Goal: Information Seeking & Learning: Learn about a topic

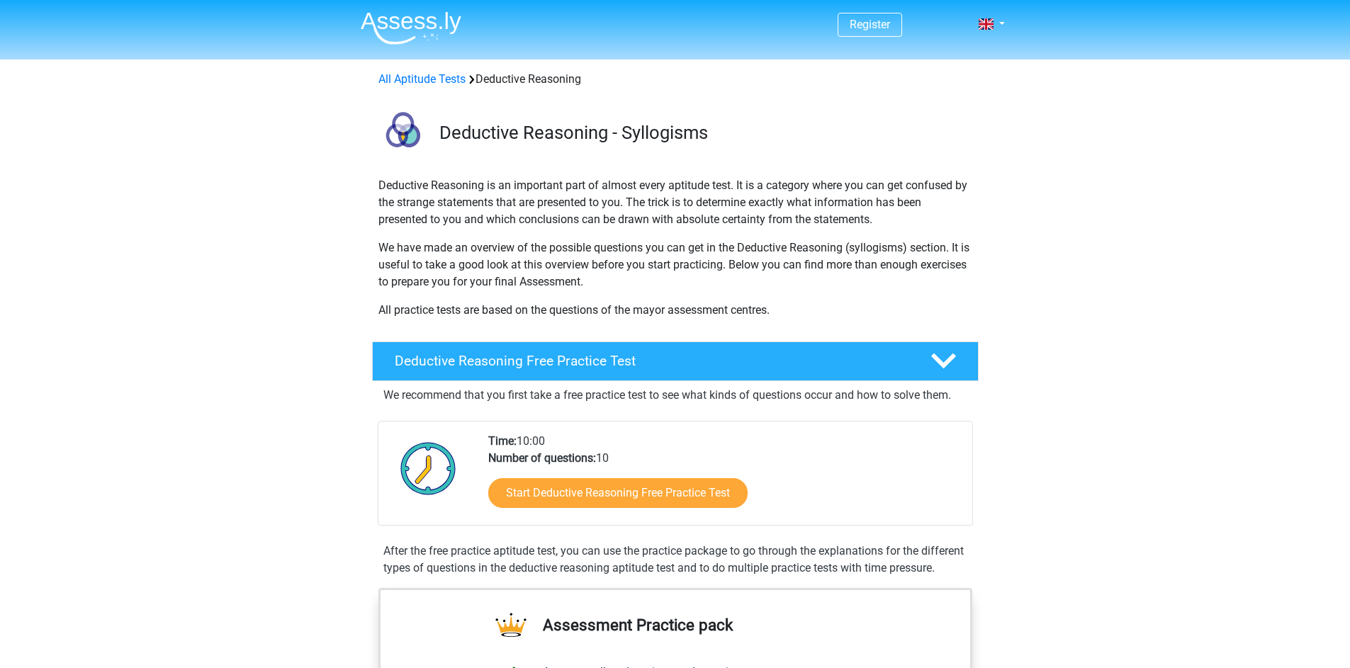
click at [935, 369] on icon at bounding box center [943, 361] width 25 height 25
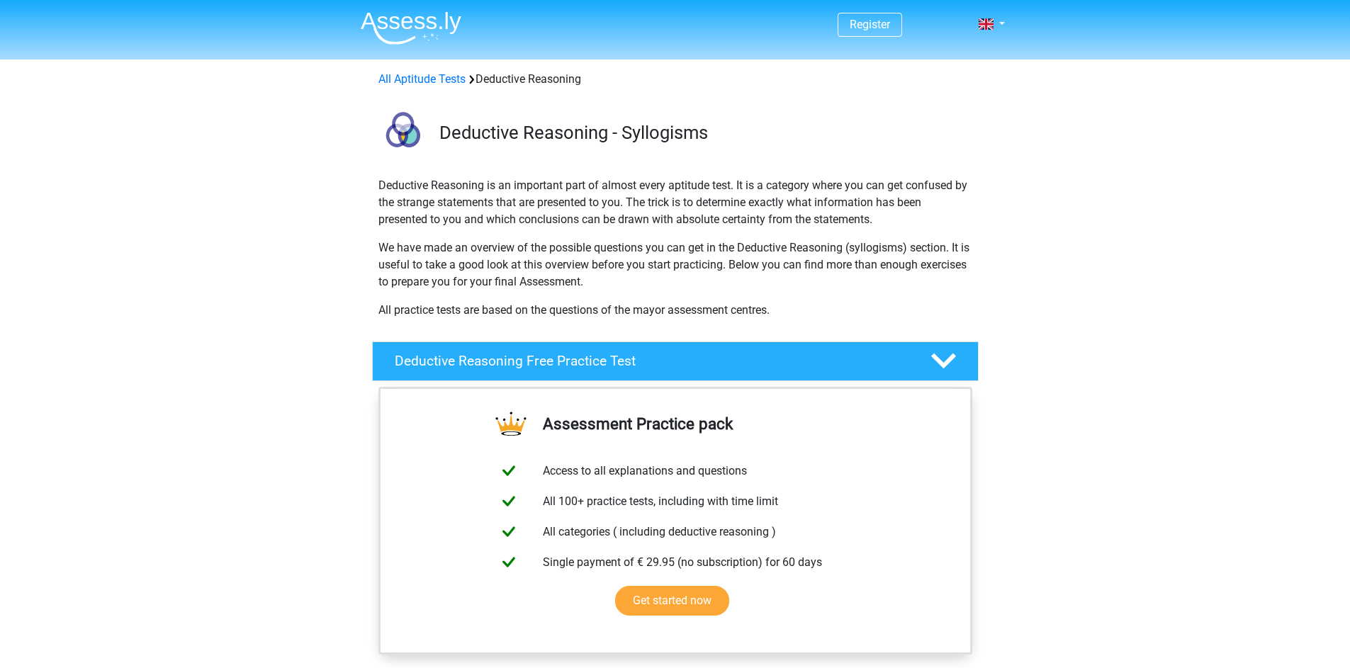
click at [965, 361] on div at bounding box center [942, 361] width 48 height 25
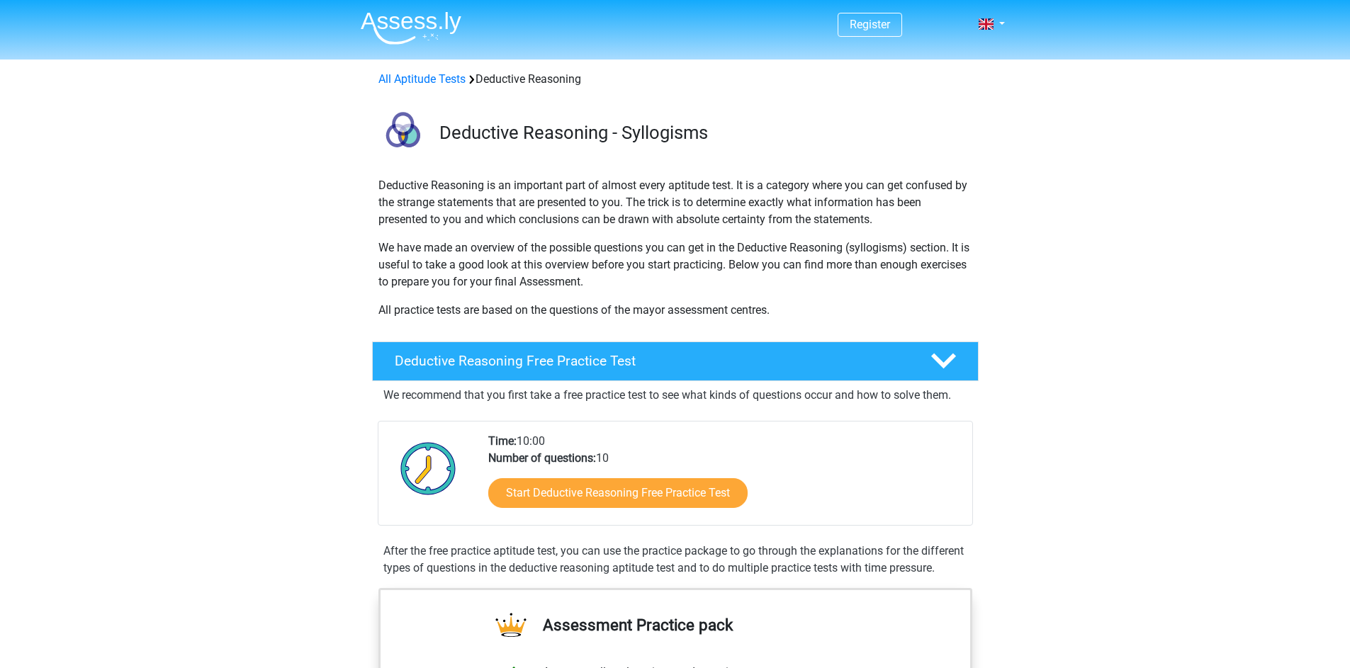
scroll to position [71, 0]
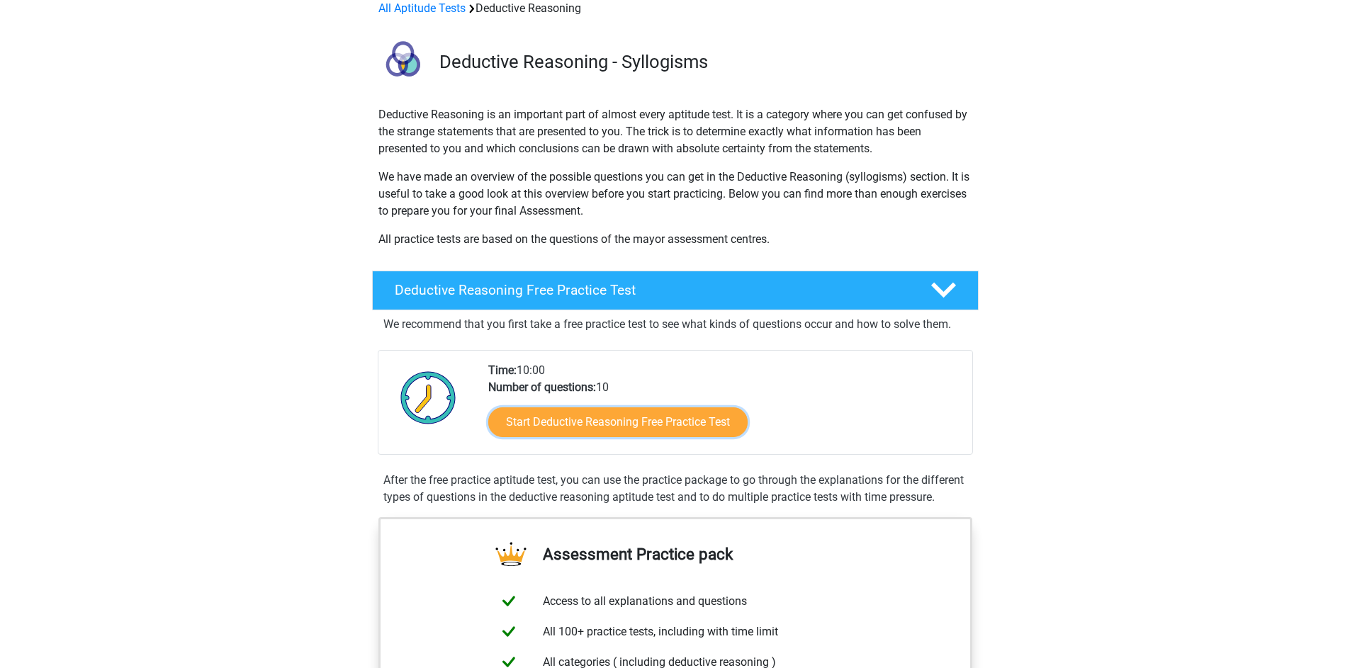
click at [663, 429] on link "Start Deductive Reasoning Free Practice Test" at bounding box center [617, 422] width 259 height 30
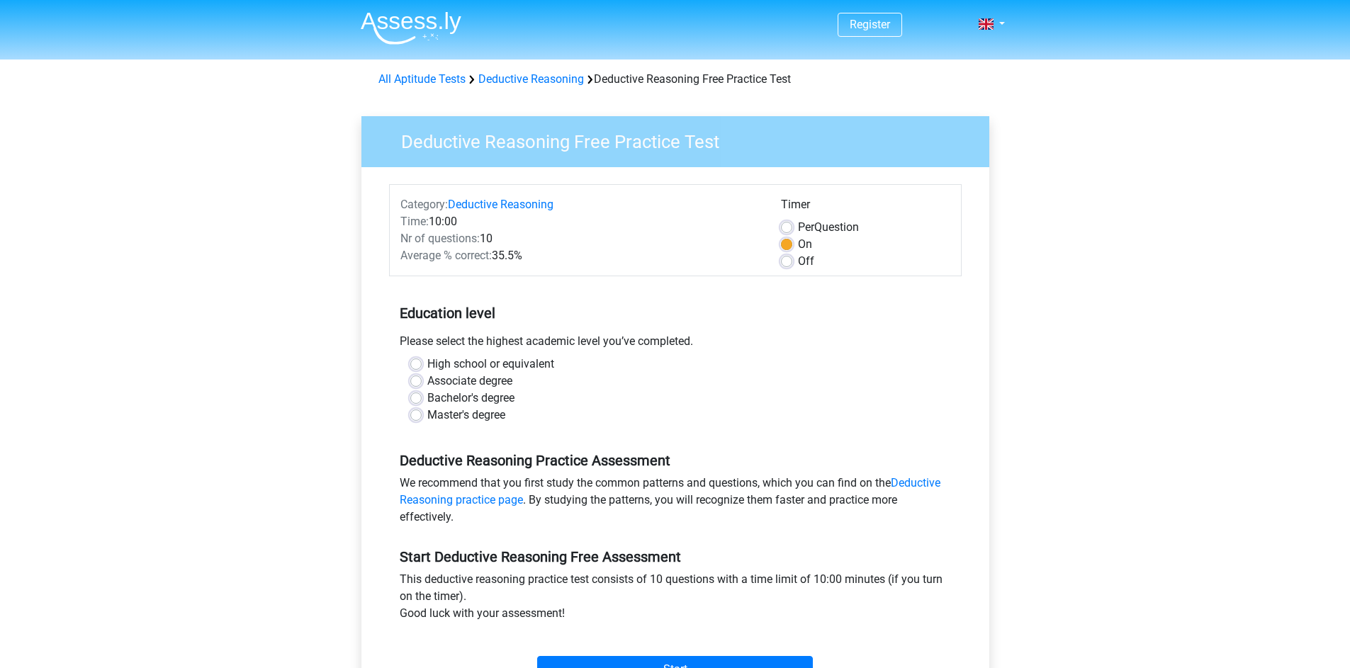
scroll to position [71, 0]
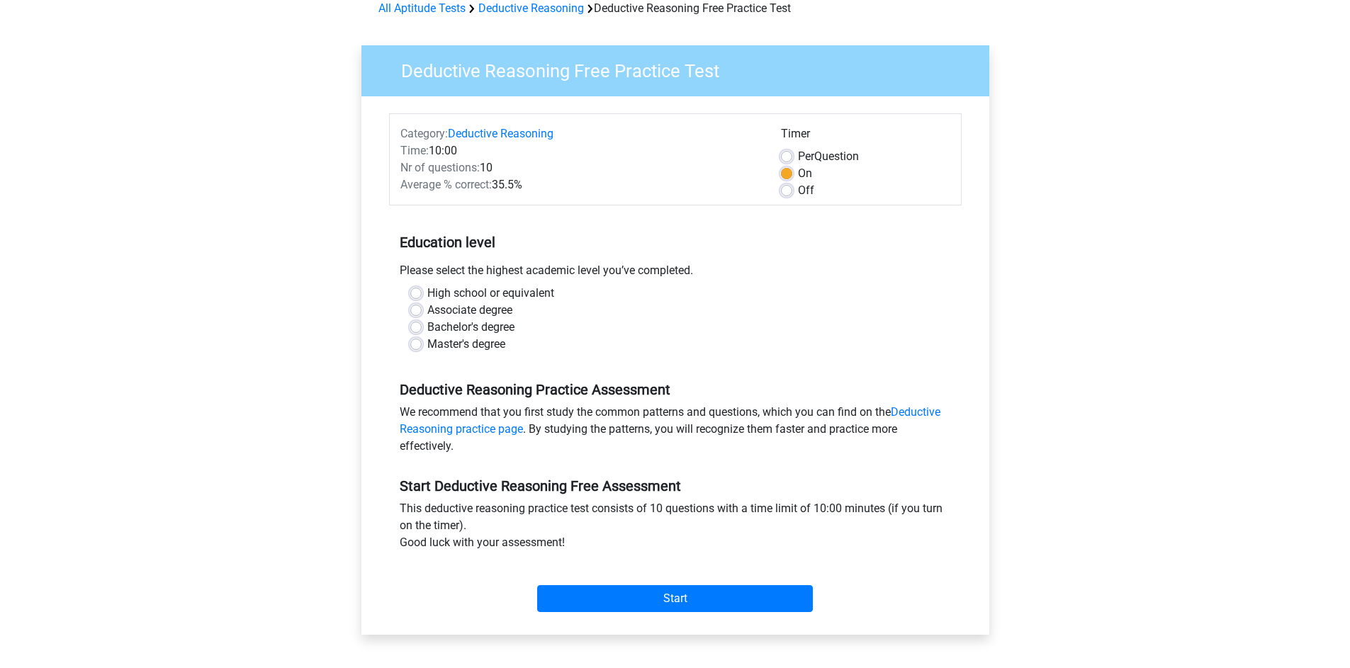
click at [427, 347] on label "Master's degree" at bounding box center [466, 344] width 78 height 17
click at [414, 347] on input "Master's degree" at bounding box center [415, 343] width 11 height 14
radio input "true"
click at [889, 410] on link "Deductive Reasoning practice page" at bounding box center [670, 420] width 541 height 30
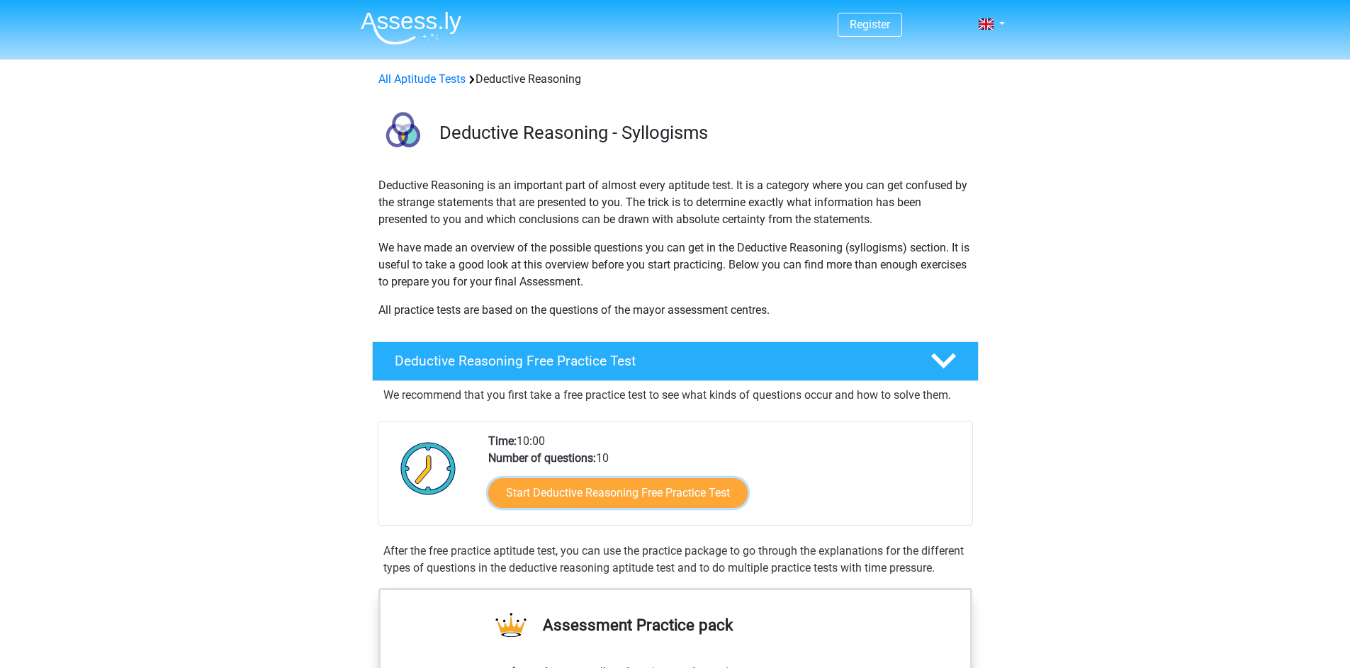
click at [682, 493] on link "Start Deductive Reasoning Free Practice Test" at bounding box center [617, 493] width 259 height 30
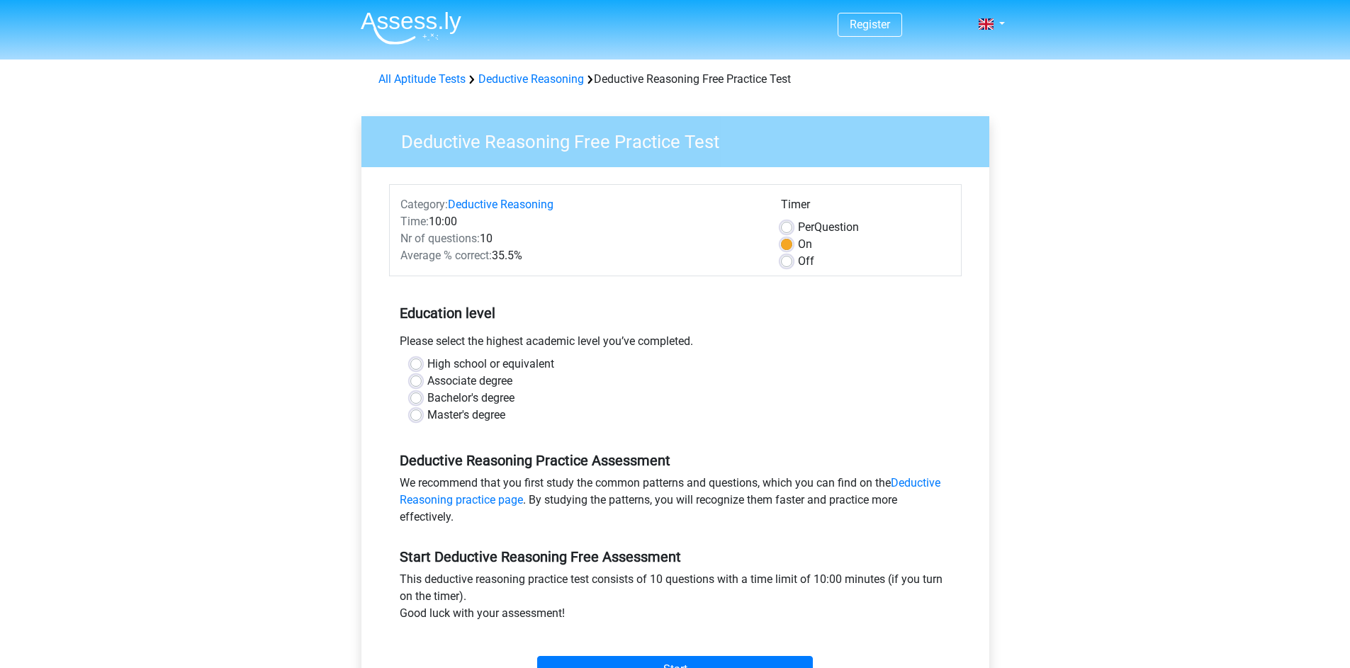
click at [427, 417] on label "Master's degree" at bounding box center [466, 415] width 78 height 17
click at [421, 417] on input "Master's degree" at bounding box center [415, 414] width 11 height 14
radio input "true"
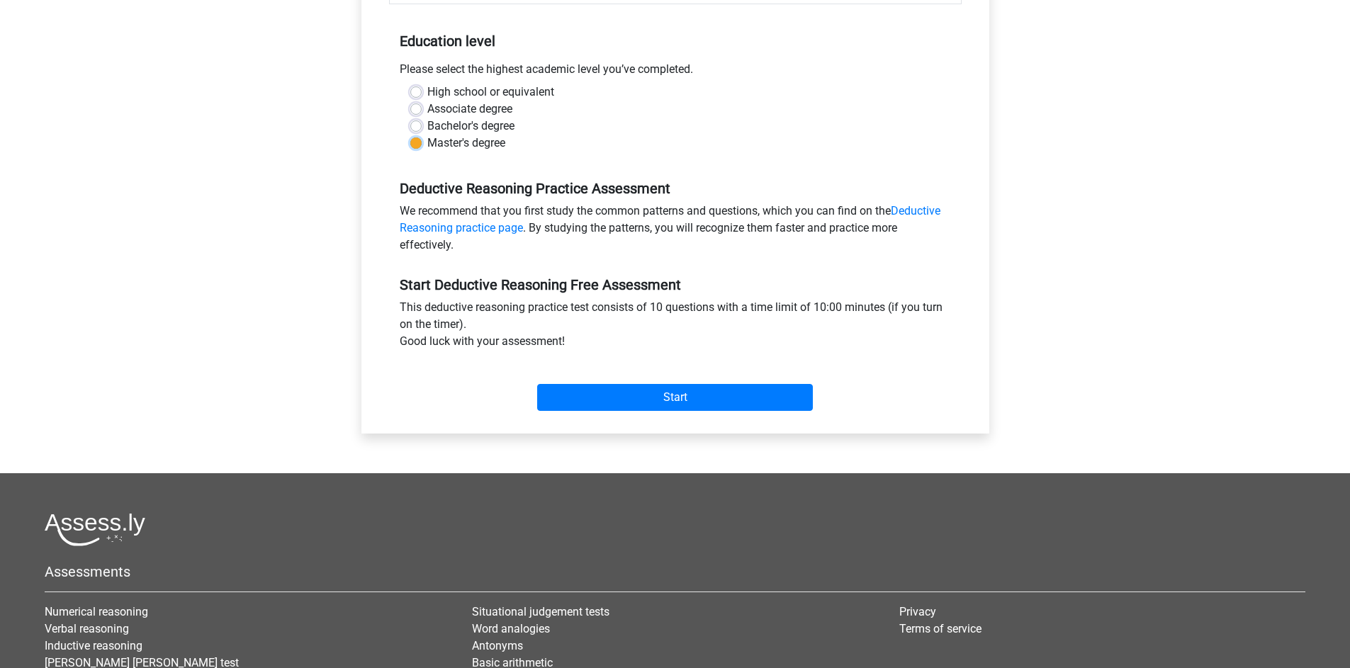
scroll to position [283, 0]
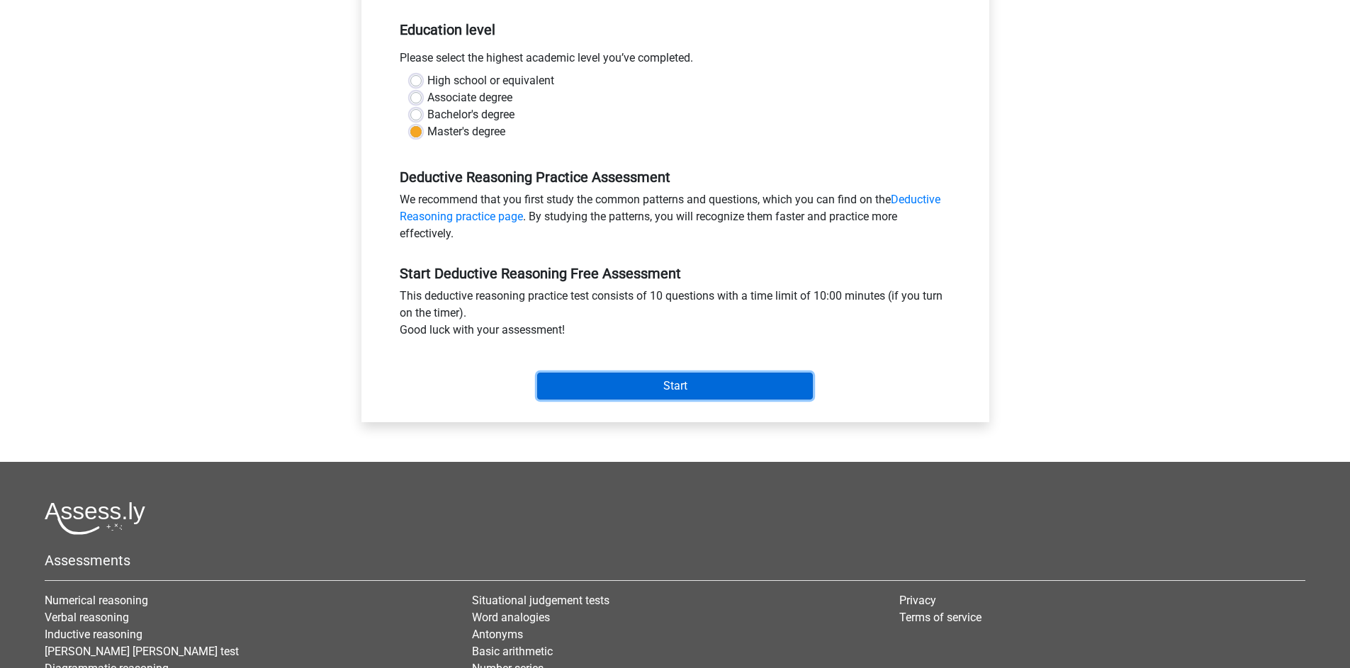
click at [631, 373] on input "Start" at bounding box center [675, 386] width 276 height 27
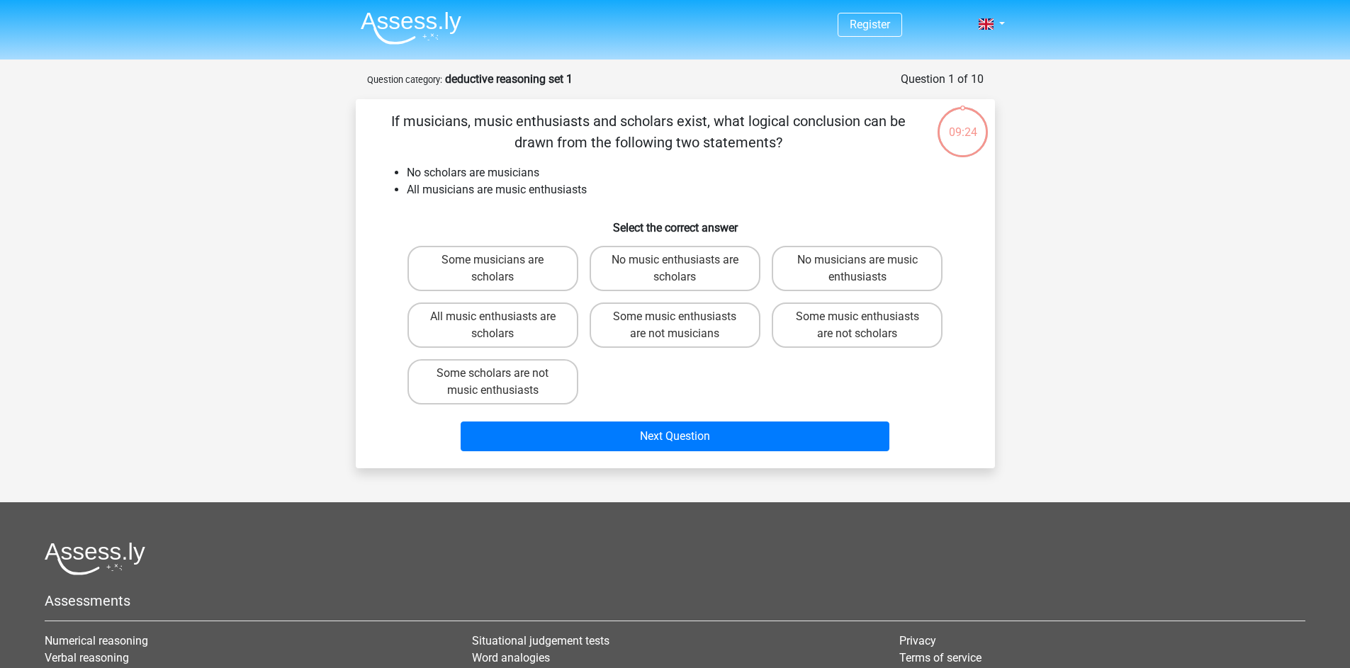
click at [736, 273] on label "No music enthusiasts are scholars" at bounding box center [675, 268] width 171 height 45
click at [684, 269] on input "No music enthusiasts are scholars" at bounding box center [679, 264] width 9 height 9
radio input "true"
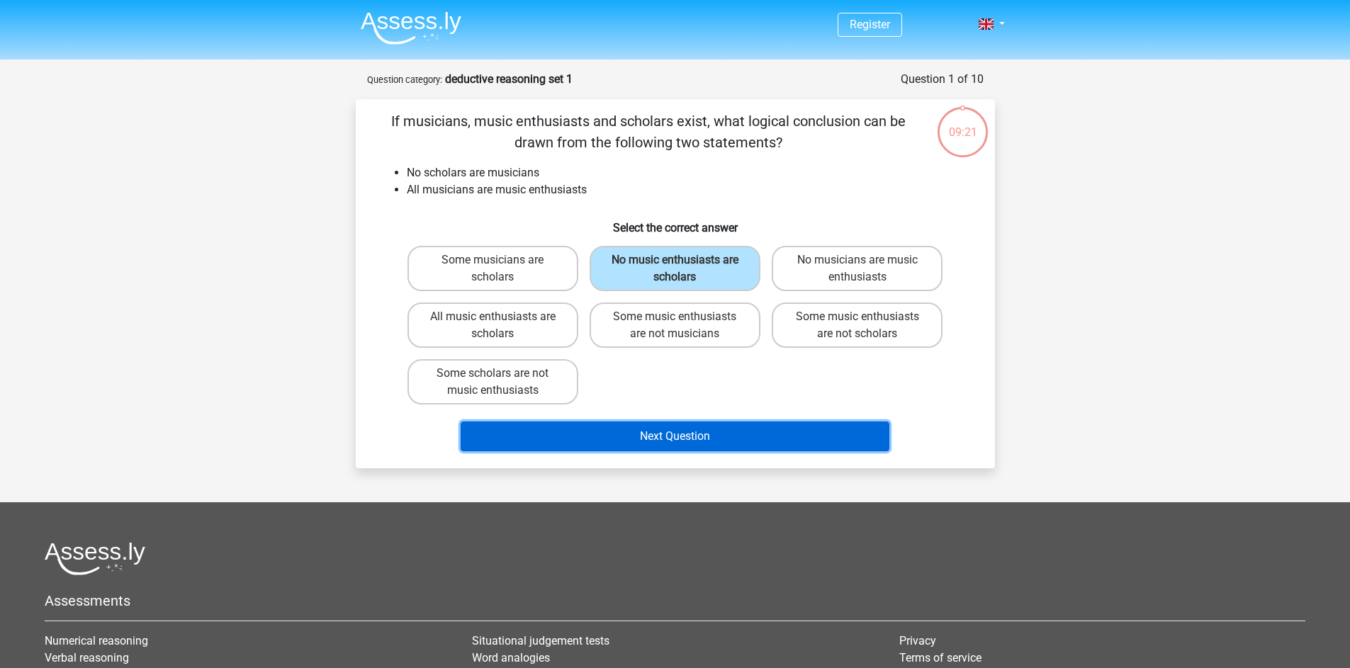
click at [726, 434] on button "Next Question" at bounding box center [675, 437] width 429 height 30
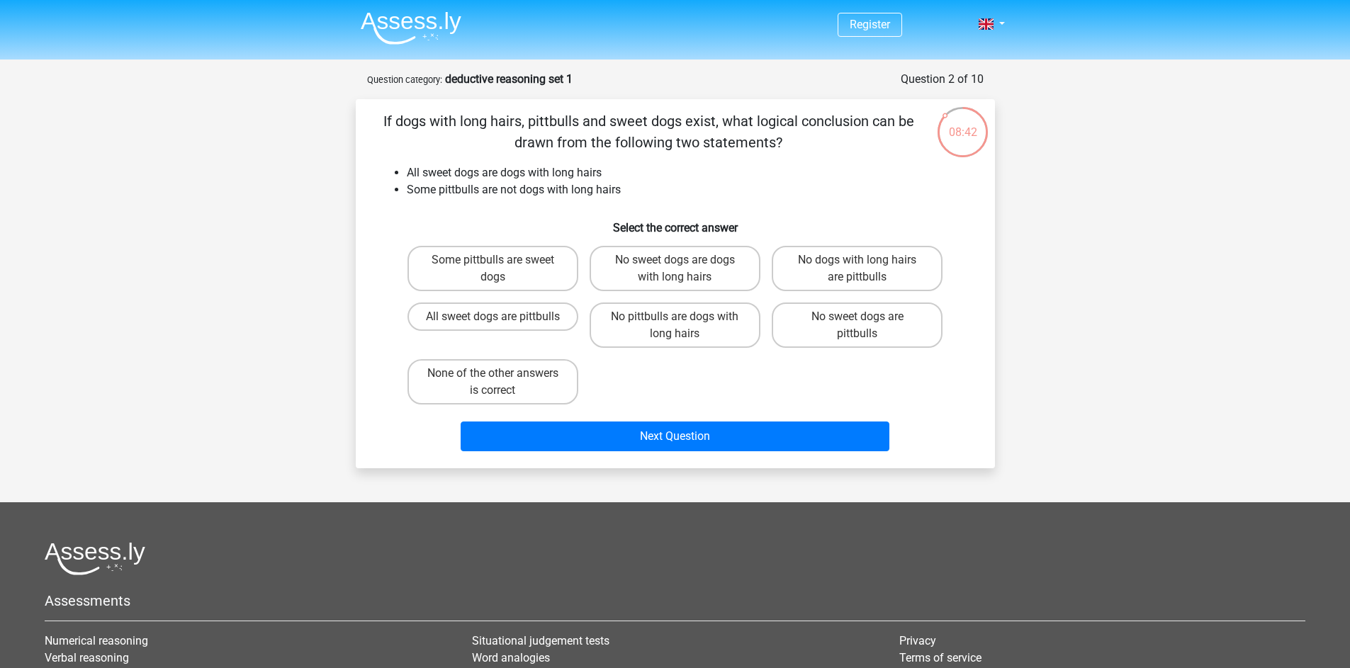
click at [526, 390] on label "None of the other answers is correct" at bounding box center [492, 381] width 171 height 45
click at [502, 383] on input "None of the other answers is correct" at bounding box center [496, 377] width 9 height 9
radio input "true"
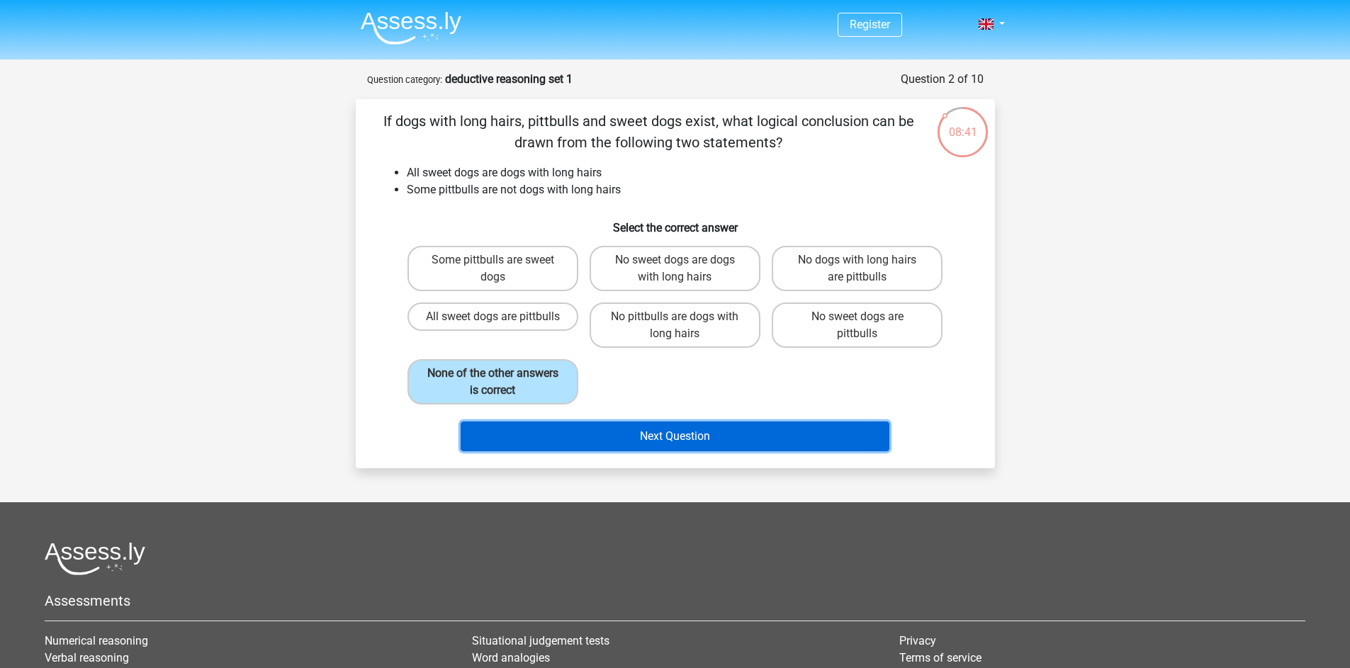
click at [629, 435] on button "Next Question" at bounding box center [675, 437] width 429 height 30
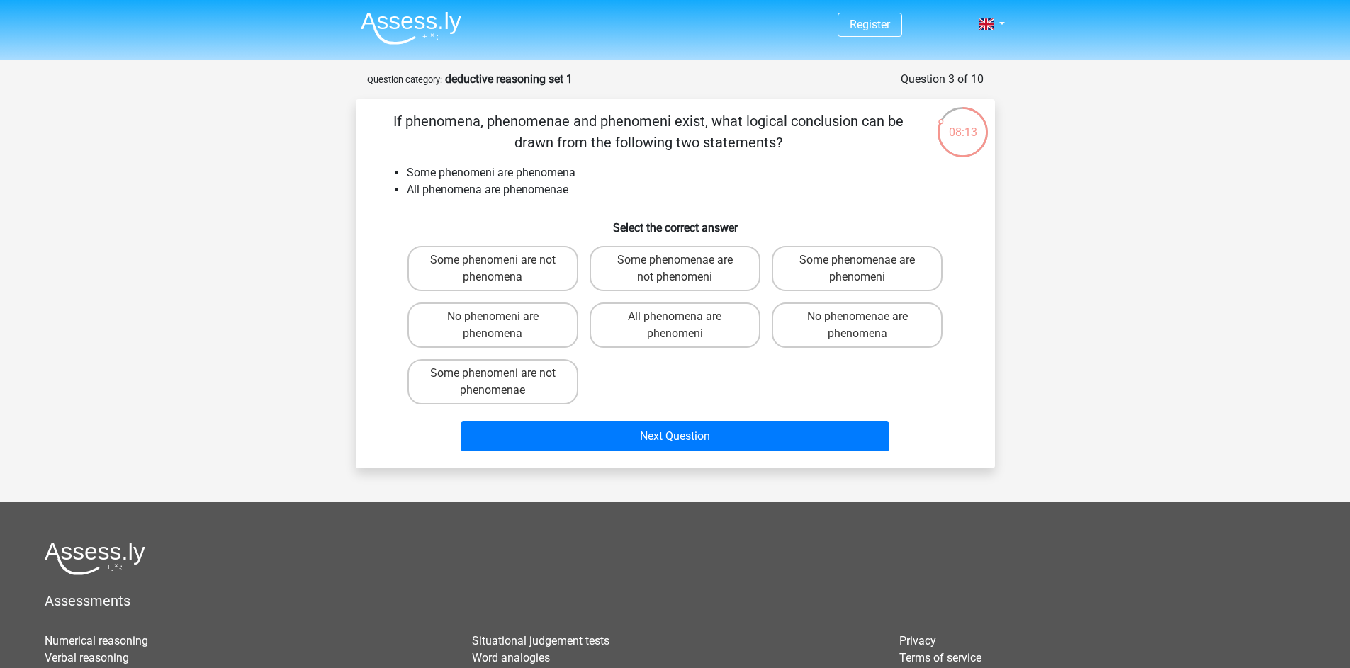
click at [711, 279] on label "Some phenomenae are not phenomeni" at bounding box center [675, 268] width 171 height 45
click at [684, 269] on input "Some phenomenae are not phenomeni" at bounding box center [679, 264] width 9 height 9
radio input "true"
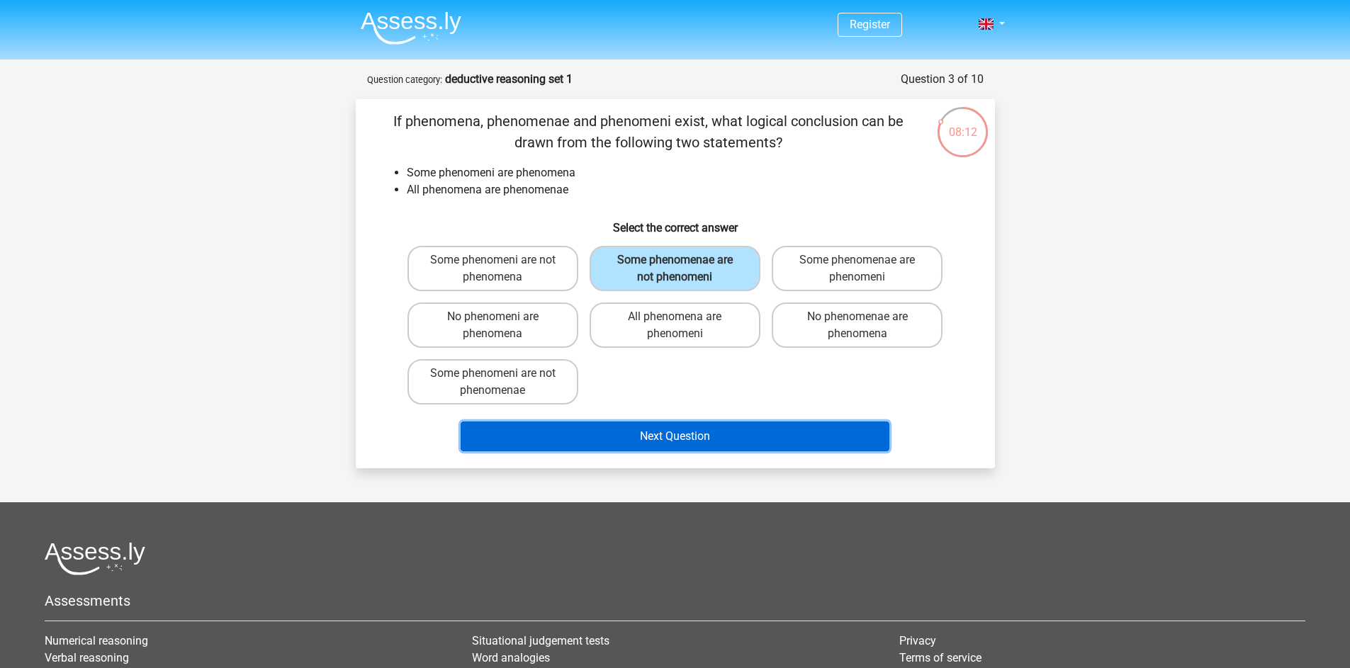
click at [718, 439] on button "Next Question" at bounding box center [675, 437] width 429 height 30
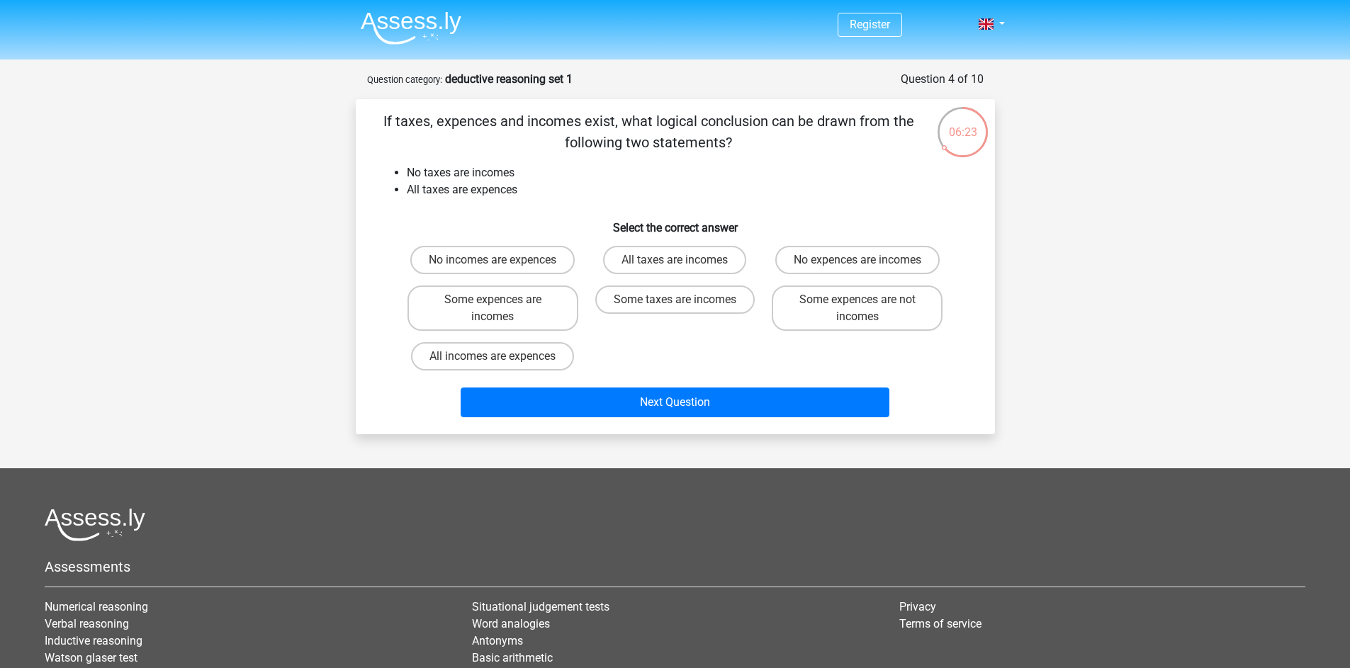
click at [555, 266] on label "No incomes are expences" at bounding box center [492, 260] width 164 height 28
click at [502, 266] on input "No incomes are expences" at bounding box center [496, 264] width 9 height 9
radio input "true"
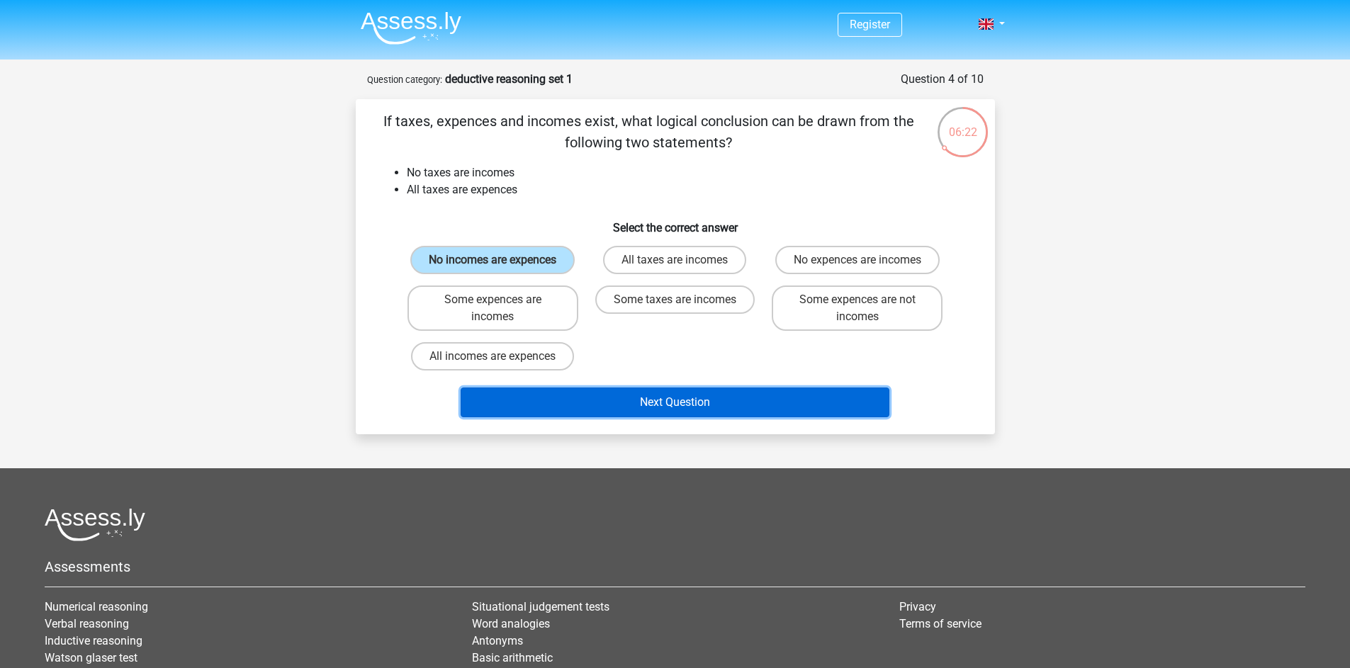
click at [685, 406] on button "Next Question" at bounding box center [675, 403] width 429 height 30
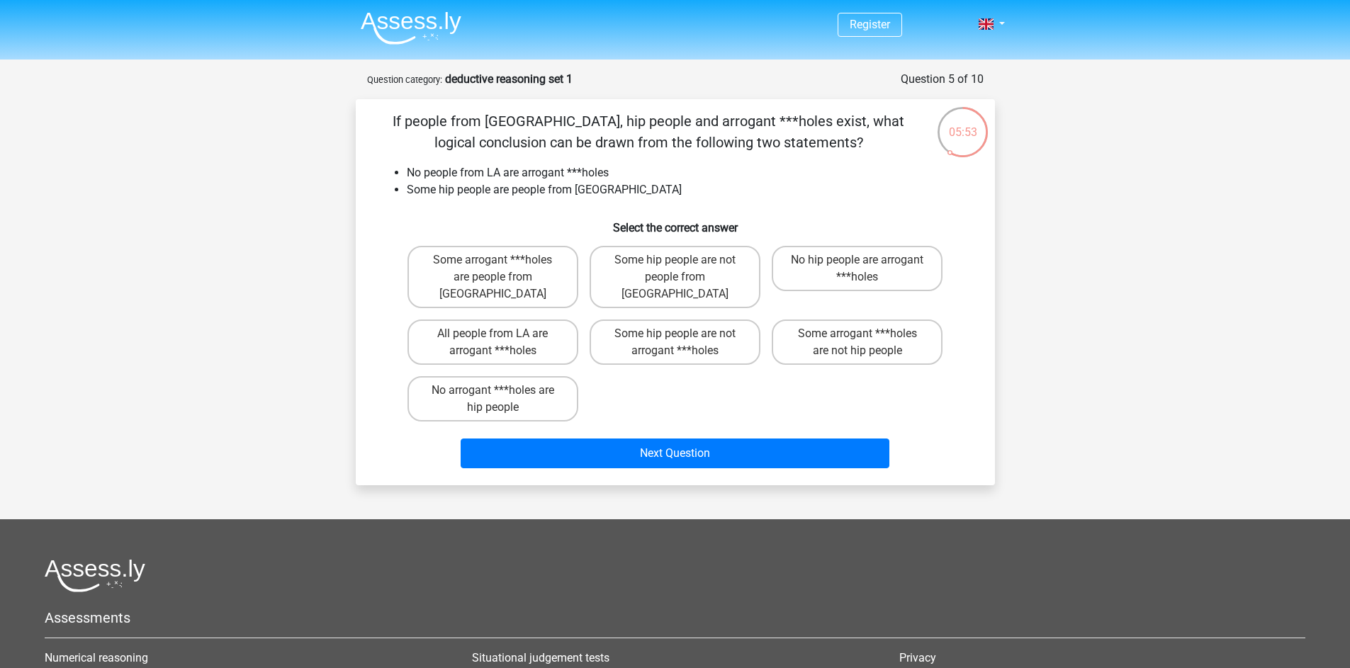
click at [660, 288] on label "Some hip people are not people from LA" at bounding box center [675, 277] width 171 height 62
click at [675, 269] on input "Some hip people are not people from LA" at bounding box center [679, 264] width 9 height 9
radio input "true"
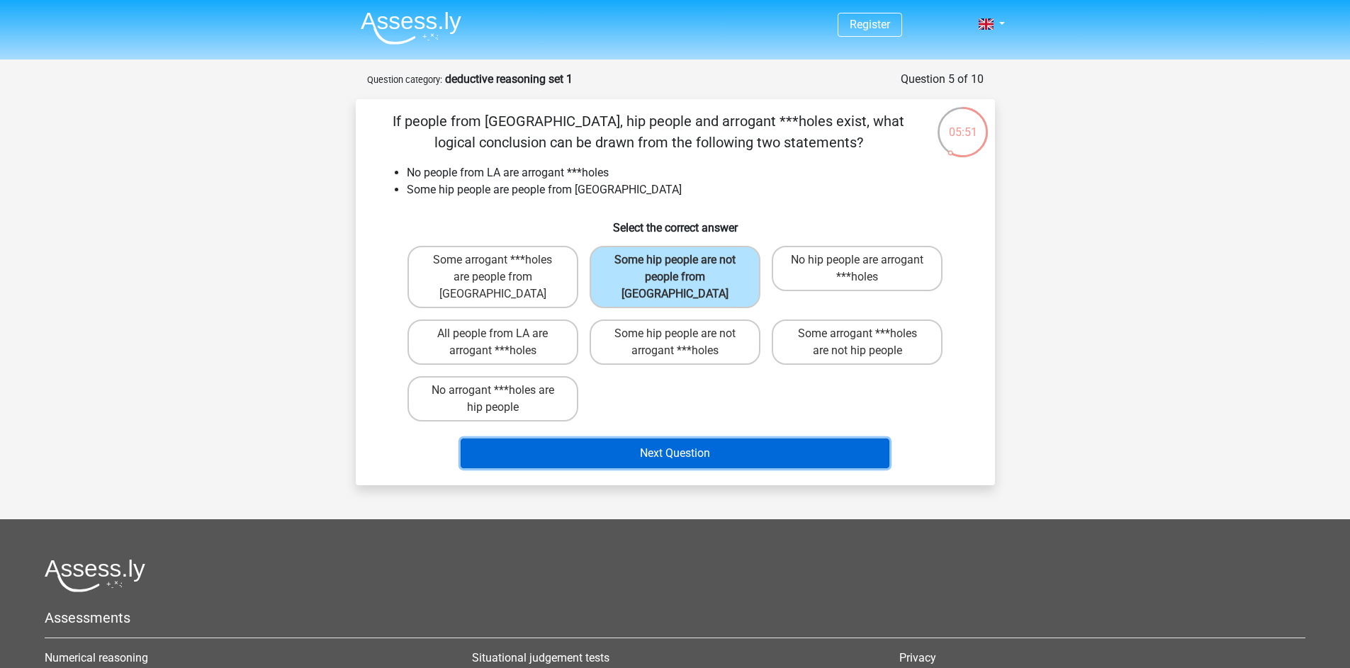
click at [716, 439] on button "Next Question" at bounding box center [675, 454] width 429 height 30
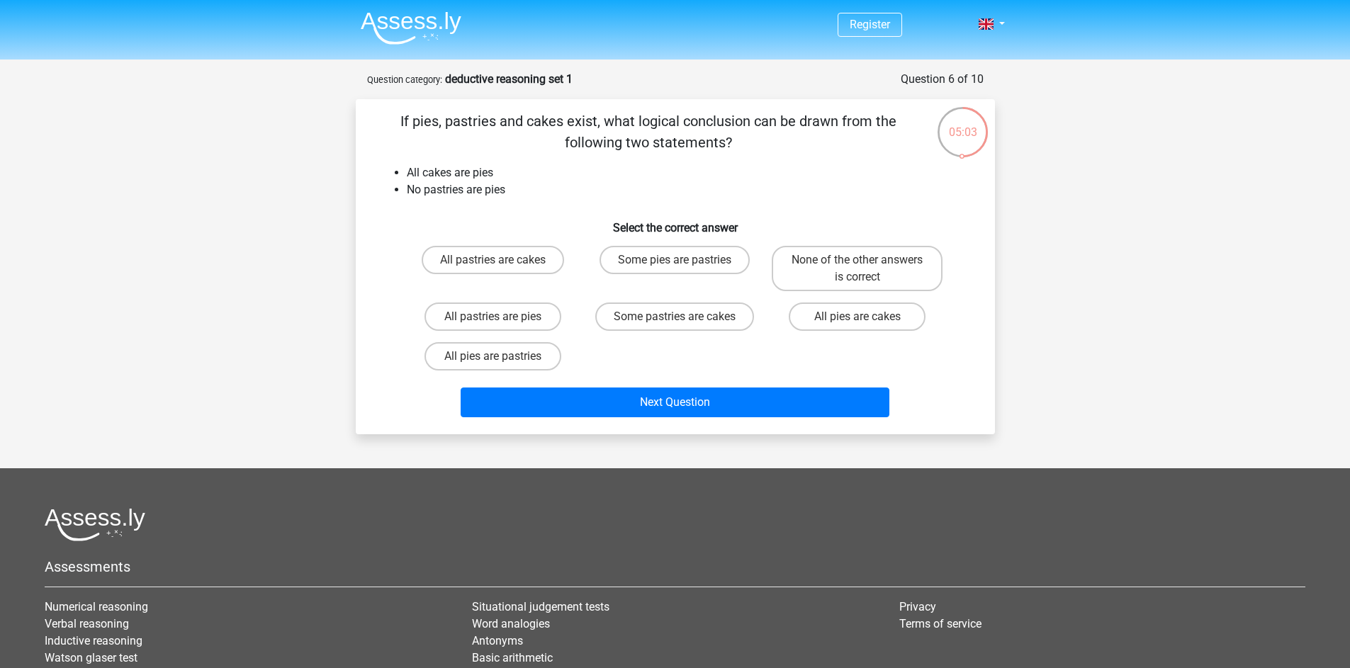
click at [879, 293] on div "None of the other answers is correct" at bounding box center [857, 268] width 182 height 57
click at [872, 278] on label "None of the other answers is correct" at bounding box center [857, 268] width 171 height 45
click at [867, 269] on input "None of the other answers is correct" at bounding box center [861, 264] width 9 height 9
radio input "true"
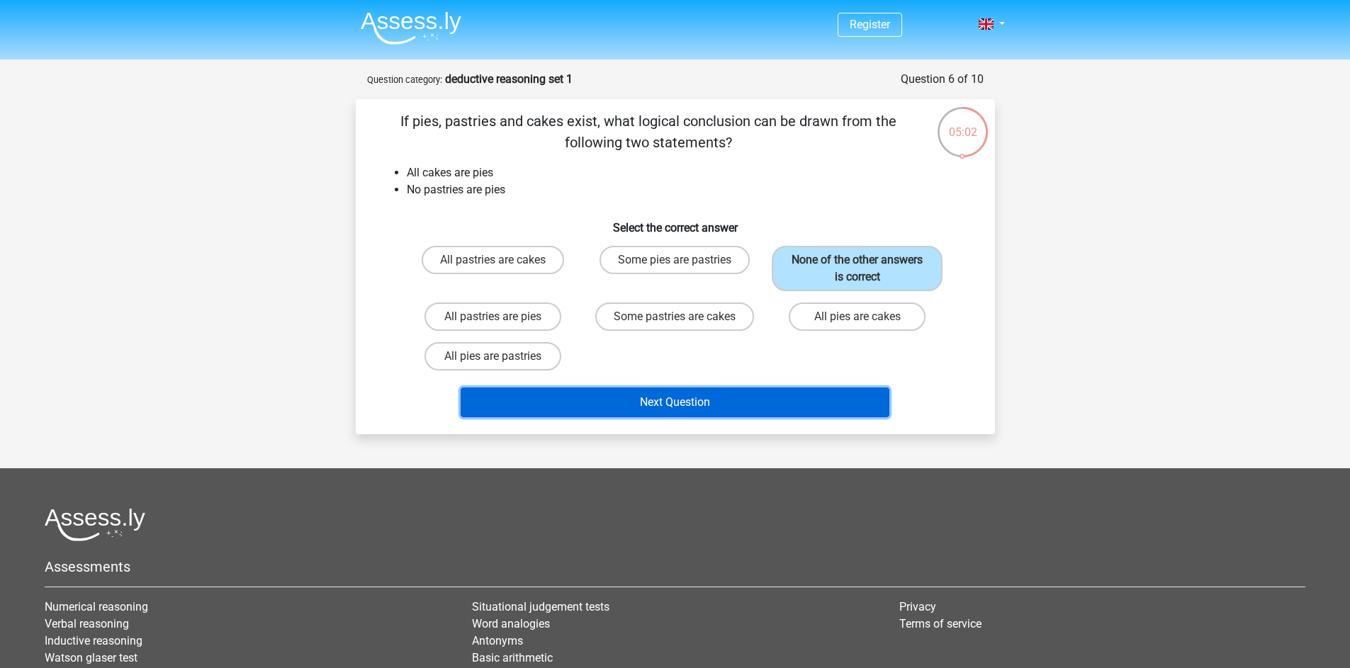
click at [779, 407] on button "Next Question" at bounding box center [675, 403] width 429 height 30
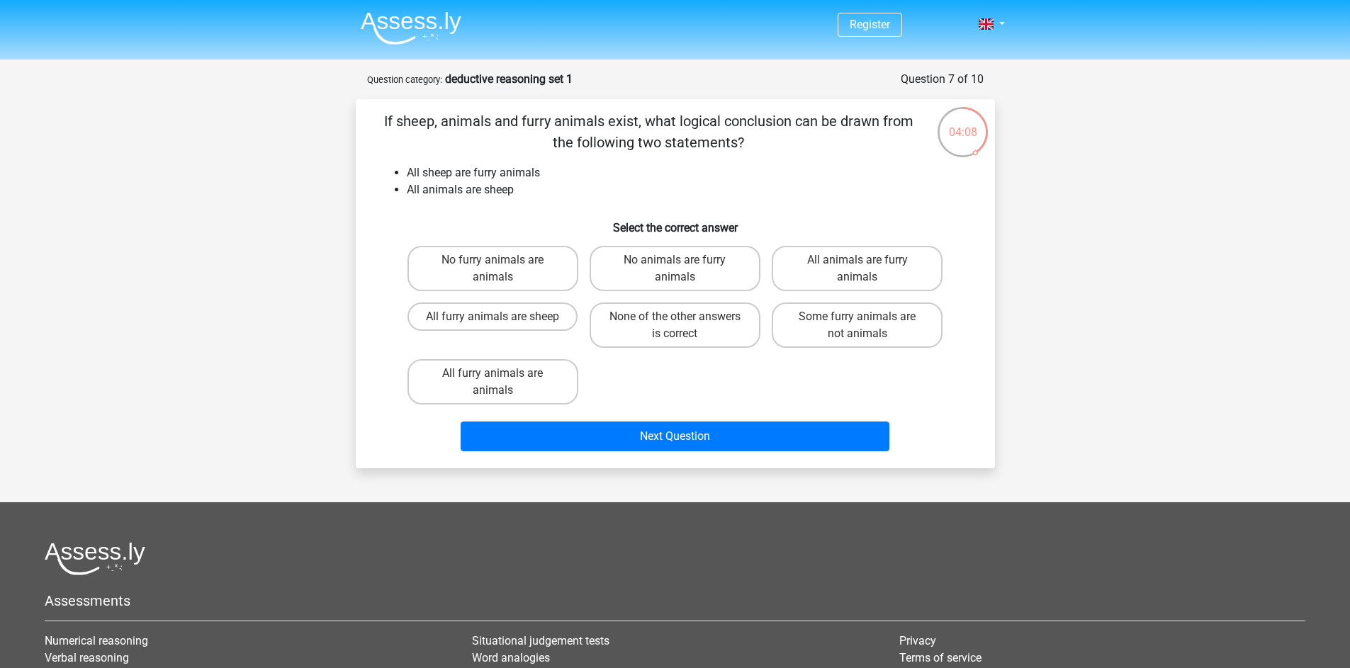
click at [924, 262] on label "All animals are furry animals" at bounding box center [857, 268] width 171 height 45
click at [867, 262] on input "All animals are furry animals" at bounding box center [861, 264] width 9 height 9
radio input "true"
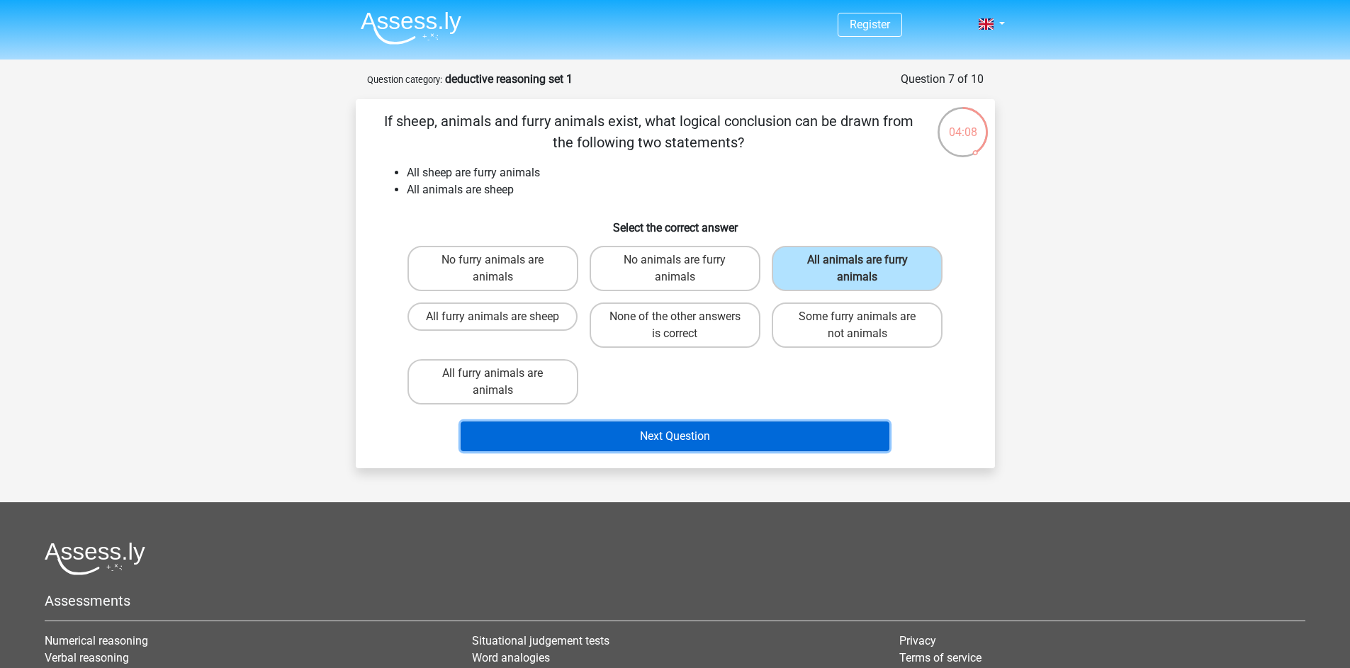
click at [787, 422] on button "Next Question" at bounding box center [675, 437] width 429 height 30
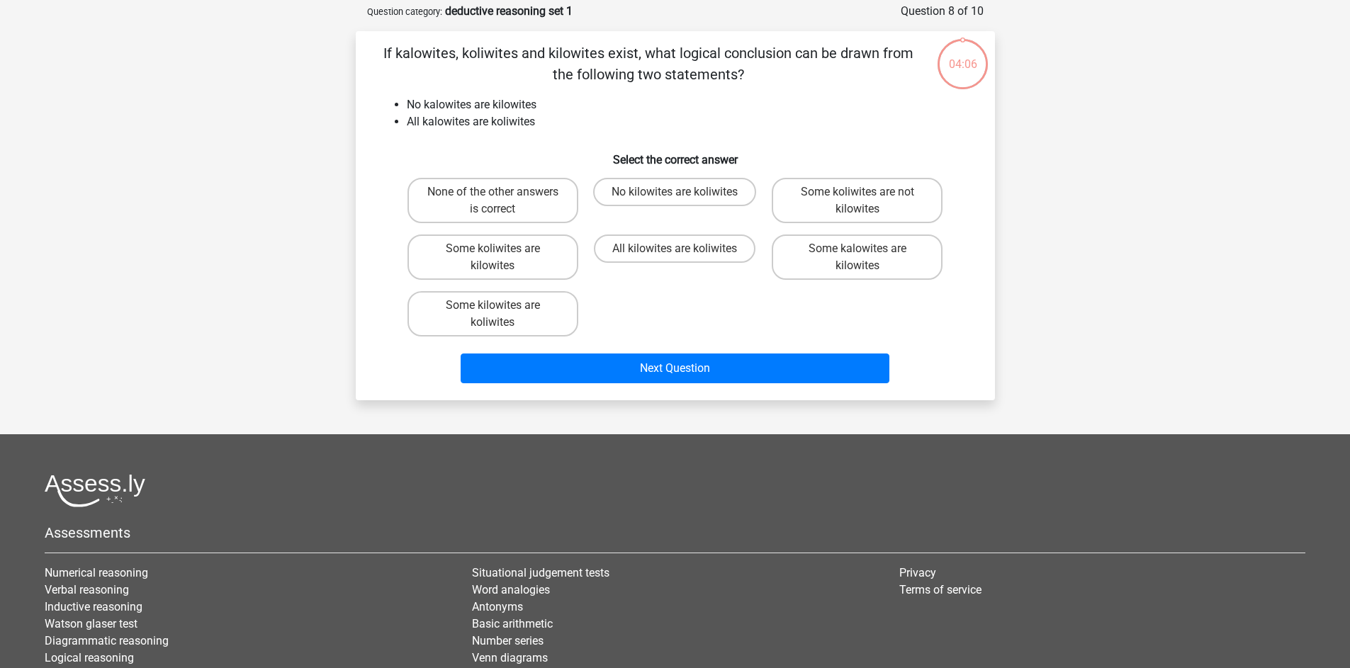
scroll to position [71, 0]
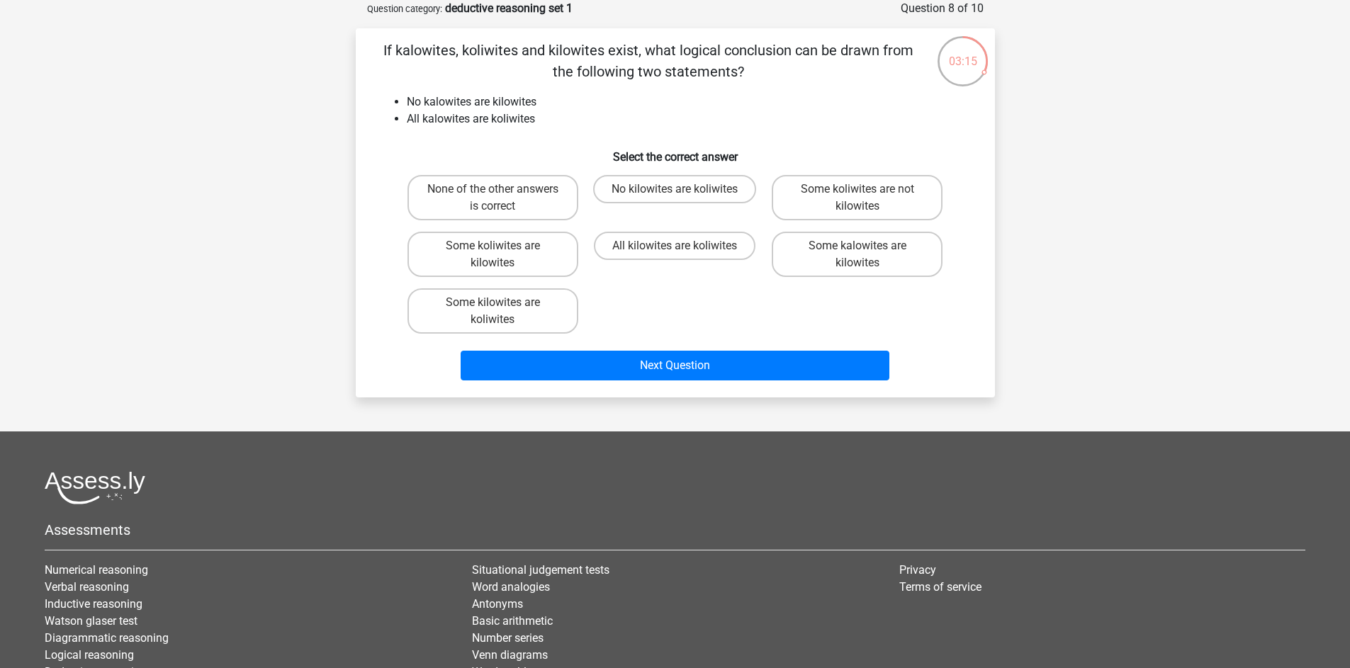
click at [700, 179] on label "No kilowites are koliwites" at bounding box center [674, 189] width 163 height 28
click at [684, 189] on input "No kilowites are koliwites" at bounding box center [679, 193] width 9 height 9
radio input "true"
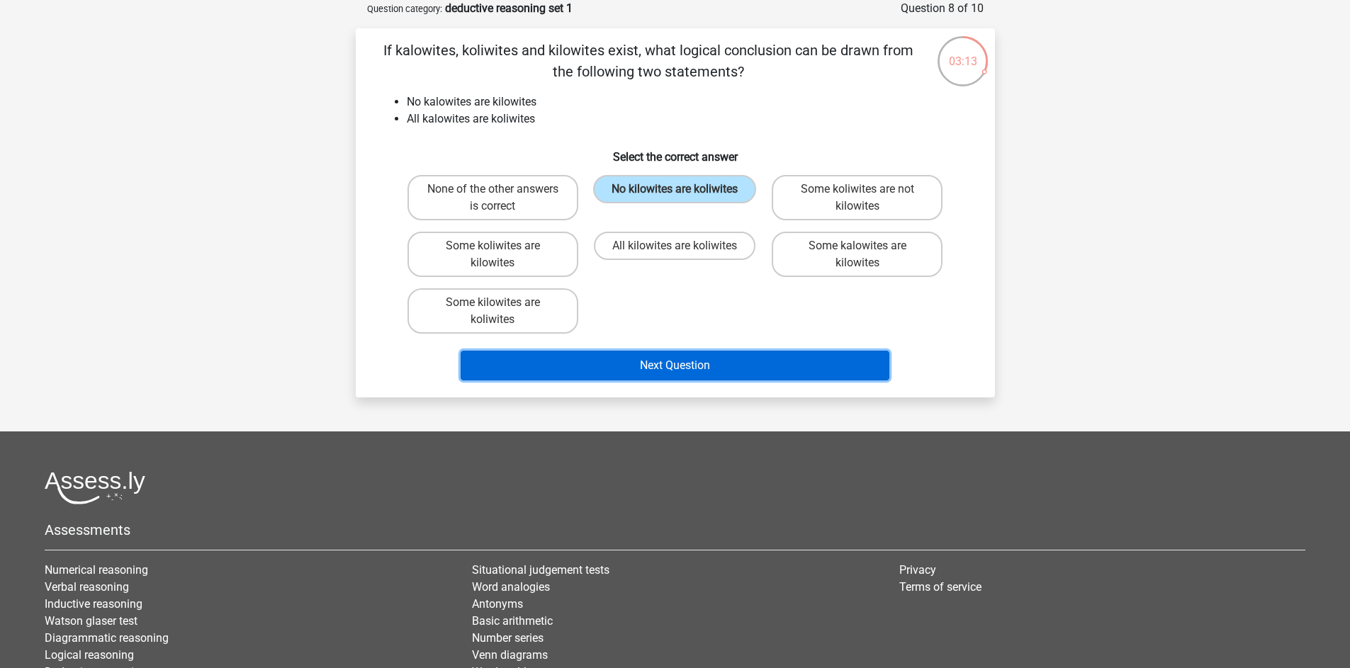
click at [680, 351] on button "Next Question" at bounding box center [675, 366] width 429 height 30
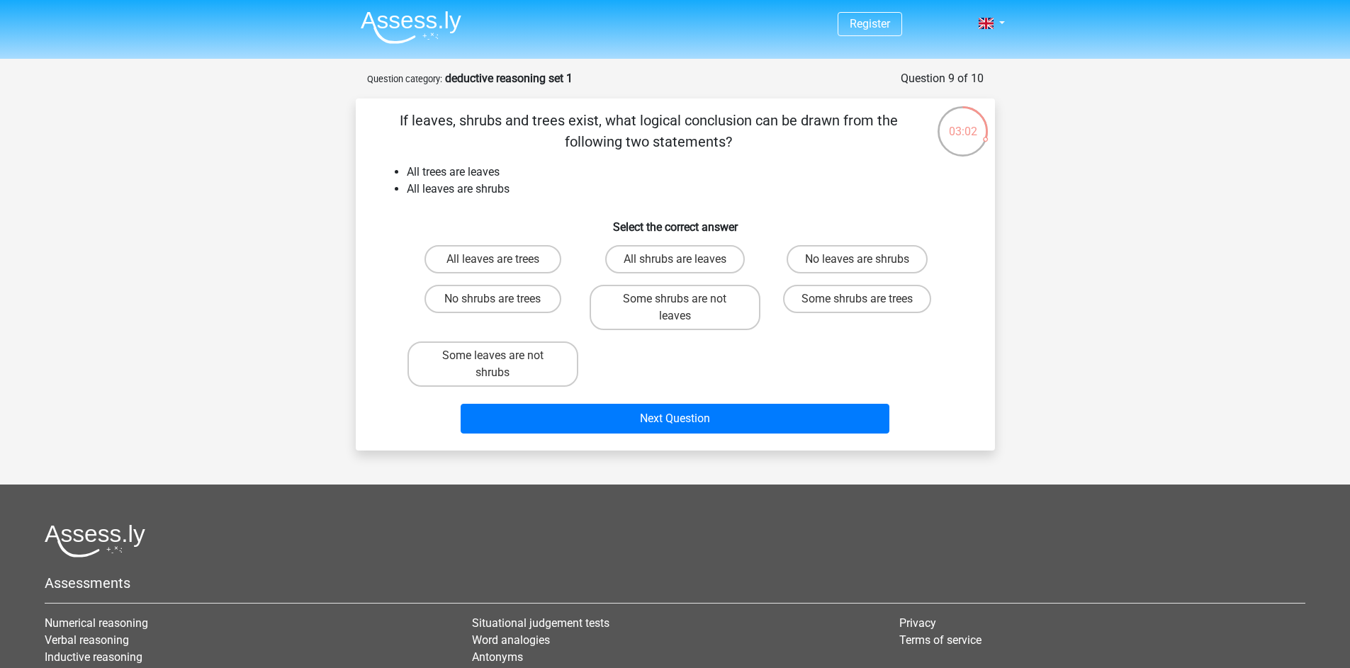
scroll to position [0, 0]
click at [644, 305] on label "Some shrubs are not leaves" at bounding box center [675, 308] width 171 height 45
click at [675, 305] on input "Some shrubs are not leaves" at bounding box center [679, 304] width 9 height 9
radio input "true"
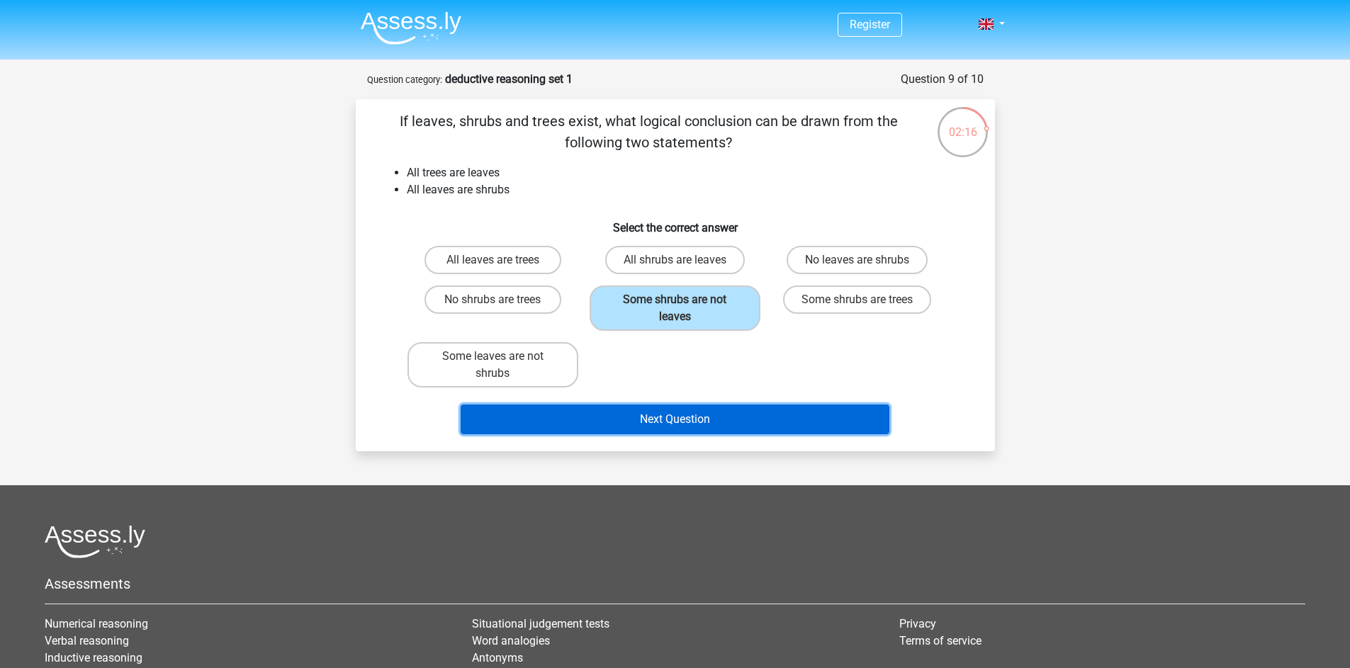
click at [736, 405] on button "Next Question" at bounding box center [675, 420] width 429 height 30
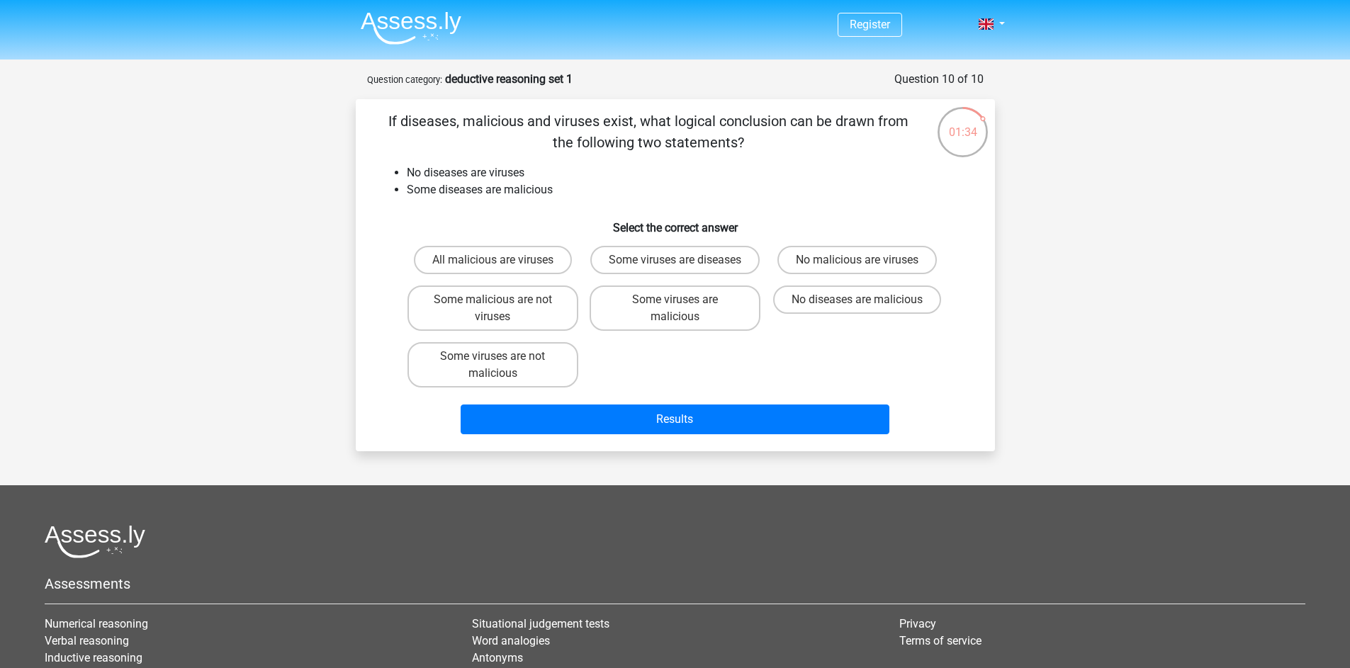
click at [476, 321] on label "Some malicious are not viruses" at bounding box center [492, 308] width 171 height 45
click at [492, 309] on input "Some malicious are not viruses" at bounding box center [496, 304] width 9 height 9
radio input "true"
click at [668, 305] on label "Some viruses are malicious" at bounding box center [675, 308] width 171 height 45
click at [675, 305] on input "Some viruses are malicious" at bounding box center [679, 304] width 9 height 9
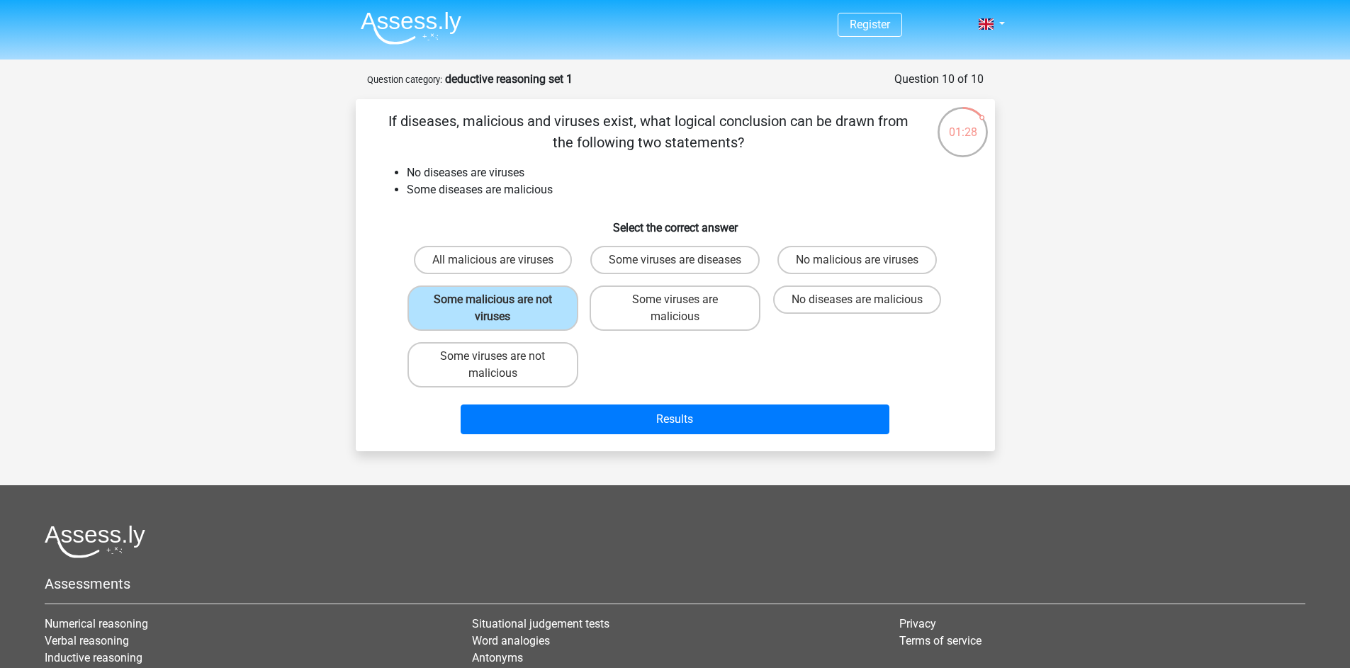
radio input "true"
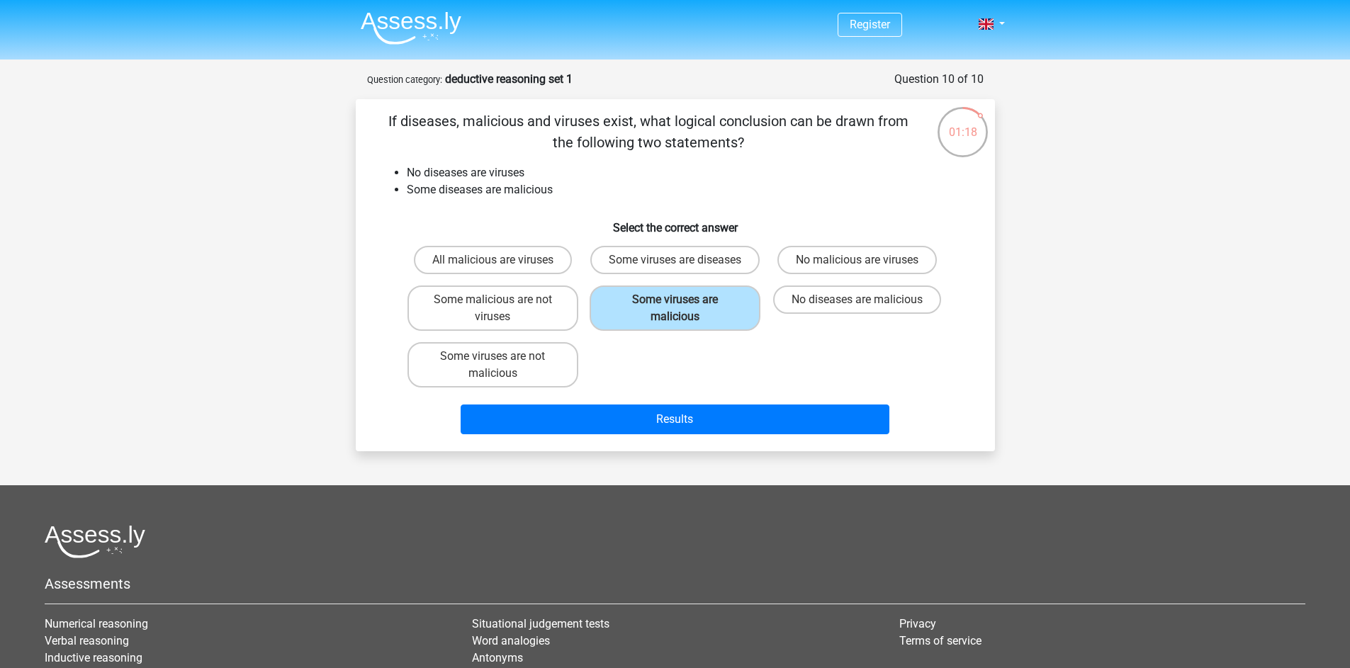
click at [539, 369] on label "Some viruses are not malicious" at bounding box center [492, 364] width 171 height 45
click at [502, 366] on input "Some viruses are not malicious" at bounding box center [496, 360] width 9 height 9
radio input "true"
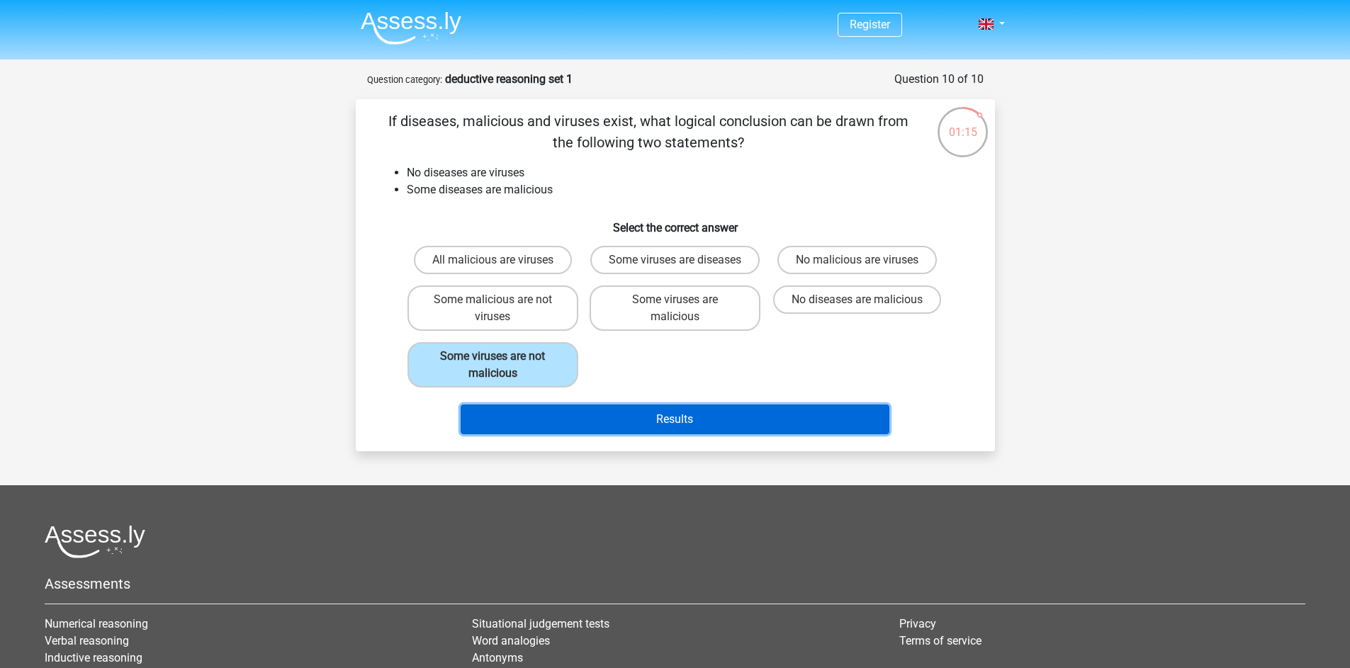
click at [653, 420] on button "Results" at bounding box center [675, 420] width 429 height 30
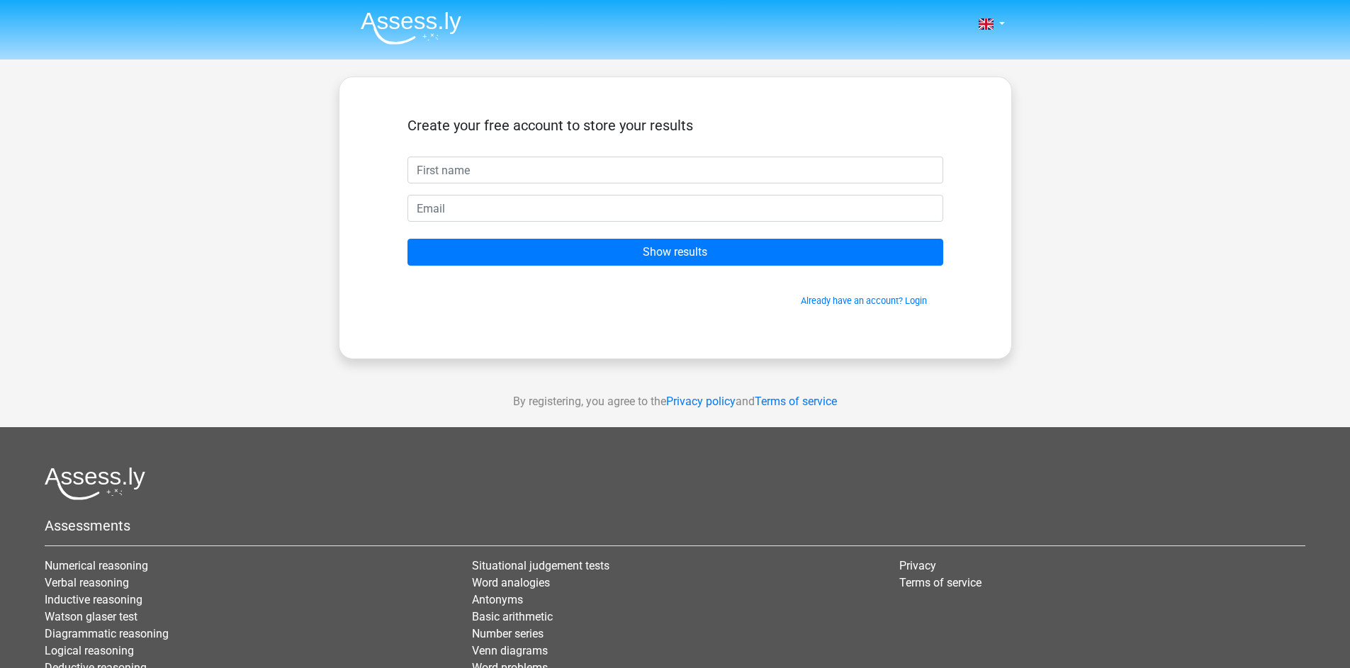
click at [600, 174] on input "text" at bounding box center [675, 170] width 536 height 27
type input "[PERSON_NAME]"
click at [530, 206] on input "email" at bounding box center [675, 208] width 536 height 27
type input "[EMAIL_ADDRESS][DOMAIN_NAME]"
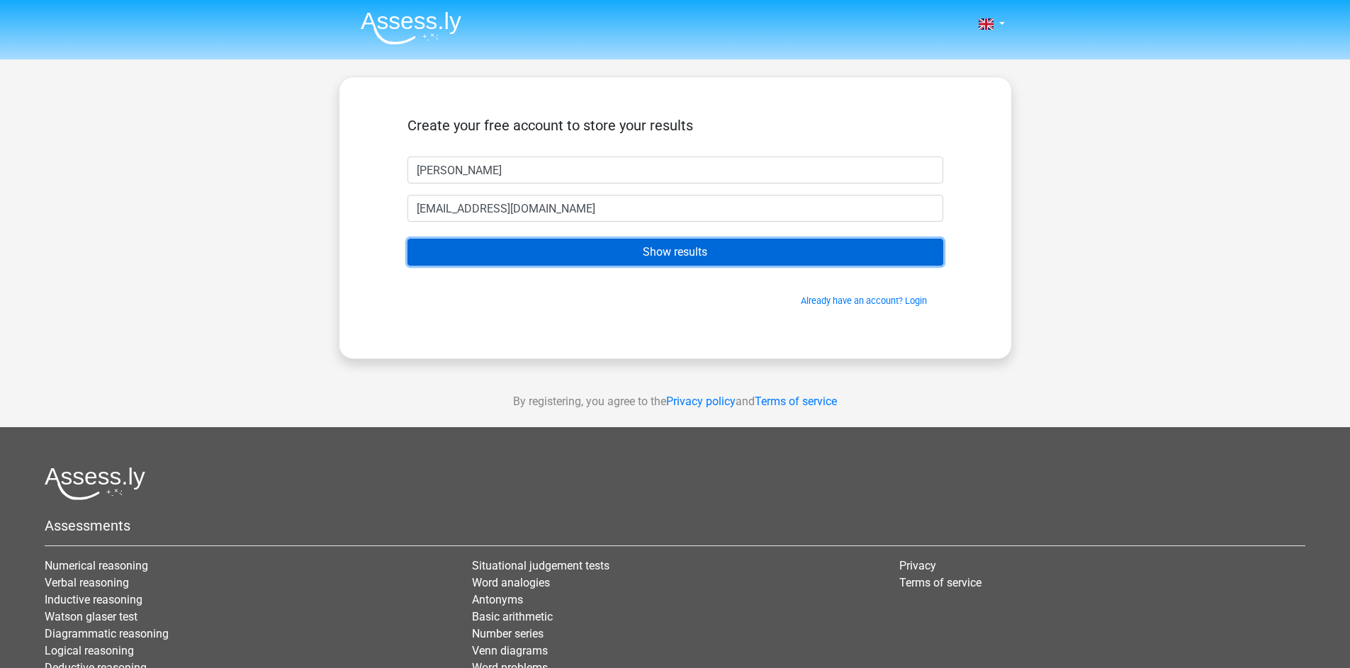
click at [628, 253] on input "Show results" at bounding box center [675, 252] width 536 height 27
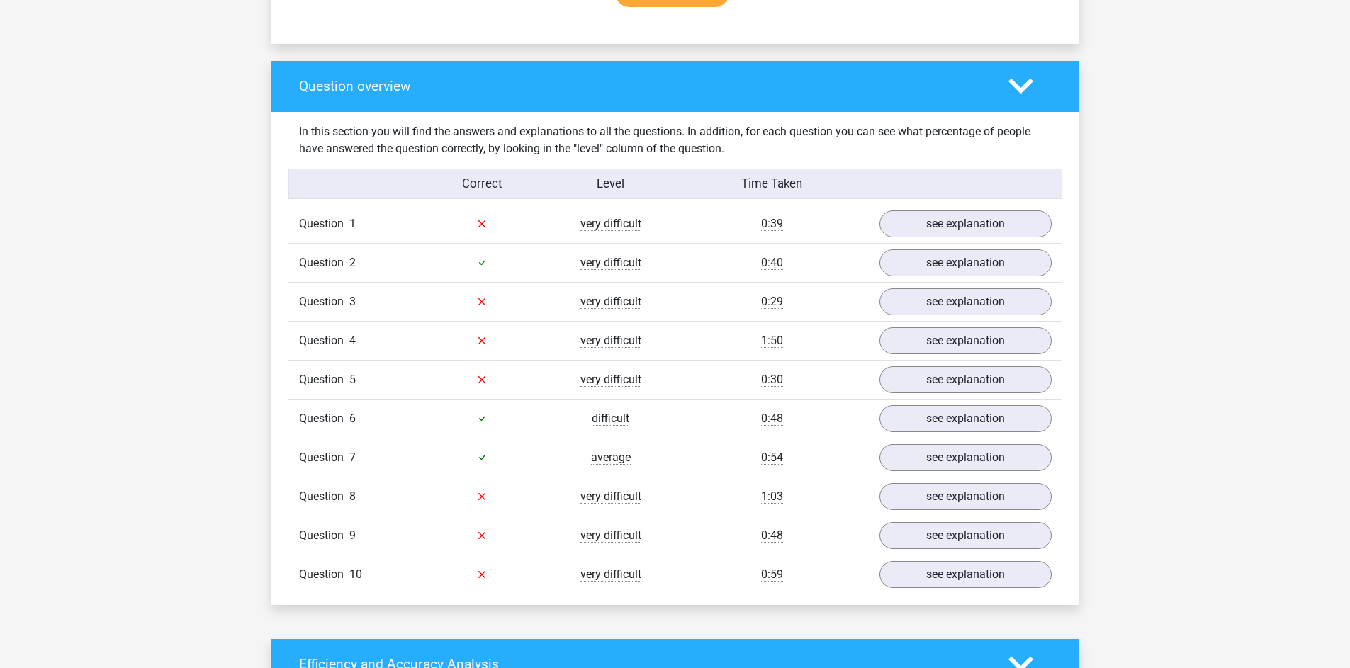
scroll to position [992, 0]
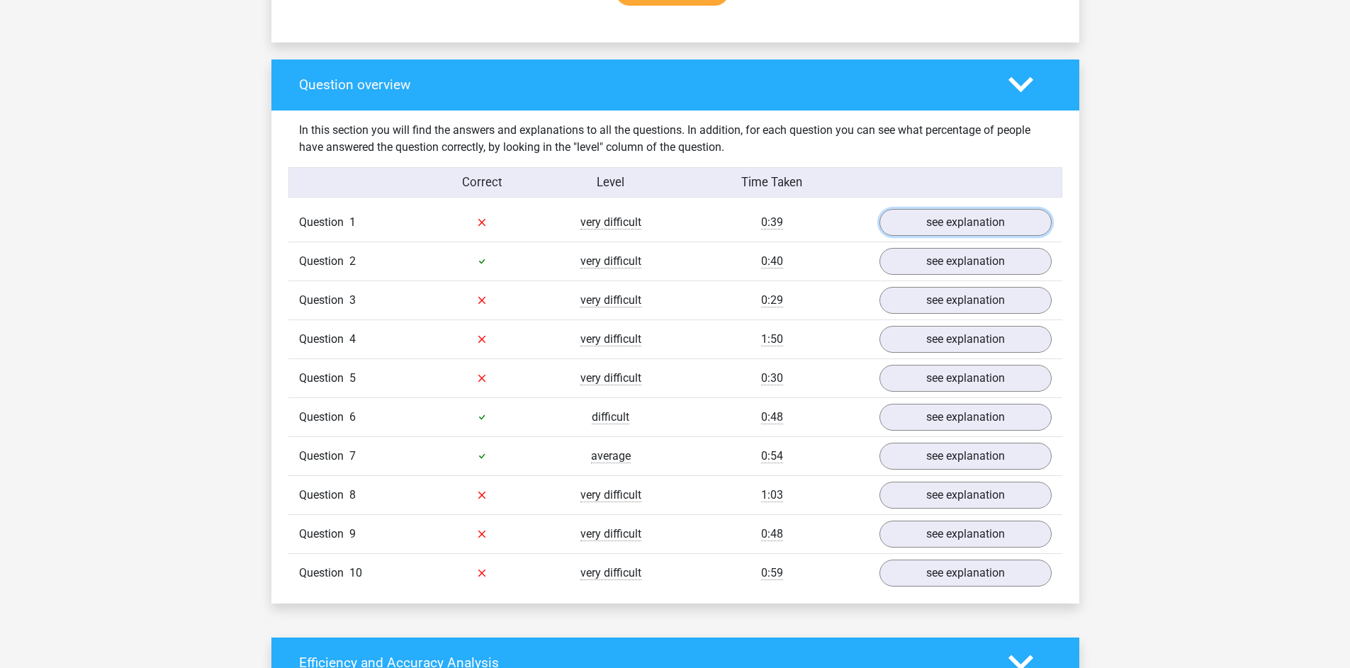
click at [968, 218] on link "see explanation" at bounding box center [965, 222] width 172 height 27
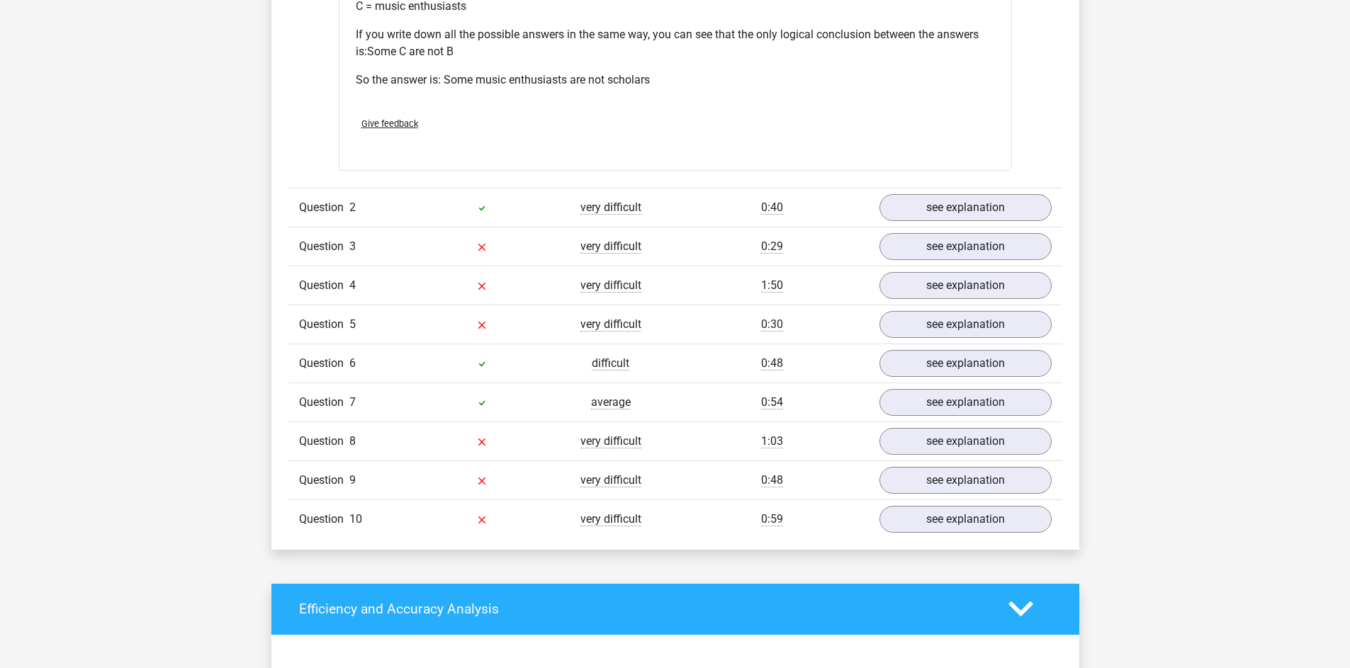
scroll to position [1630, 0]
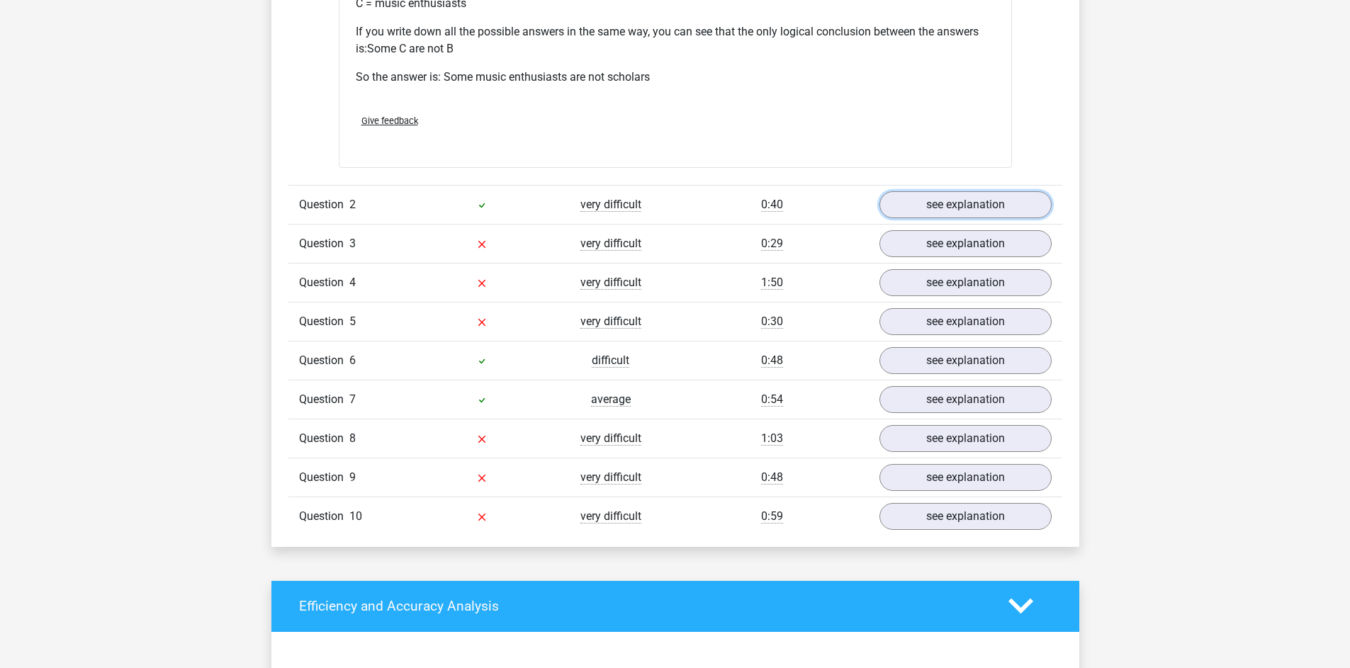
click at [981, 210] on link "see explanation" at bounding box center [965, 204] width 172 height 27
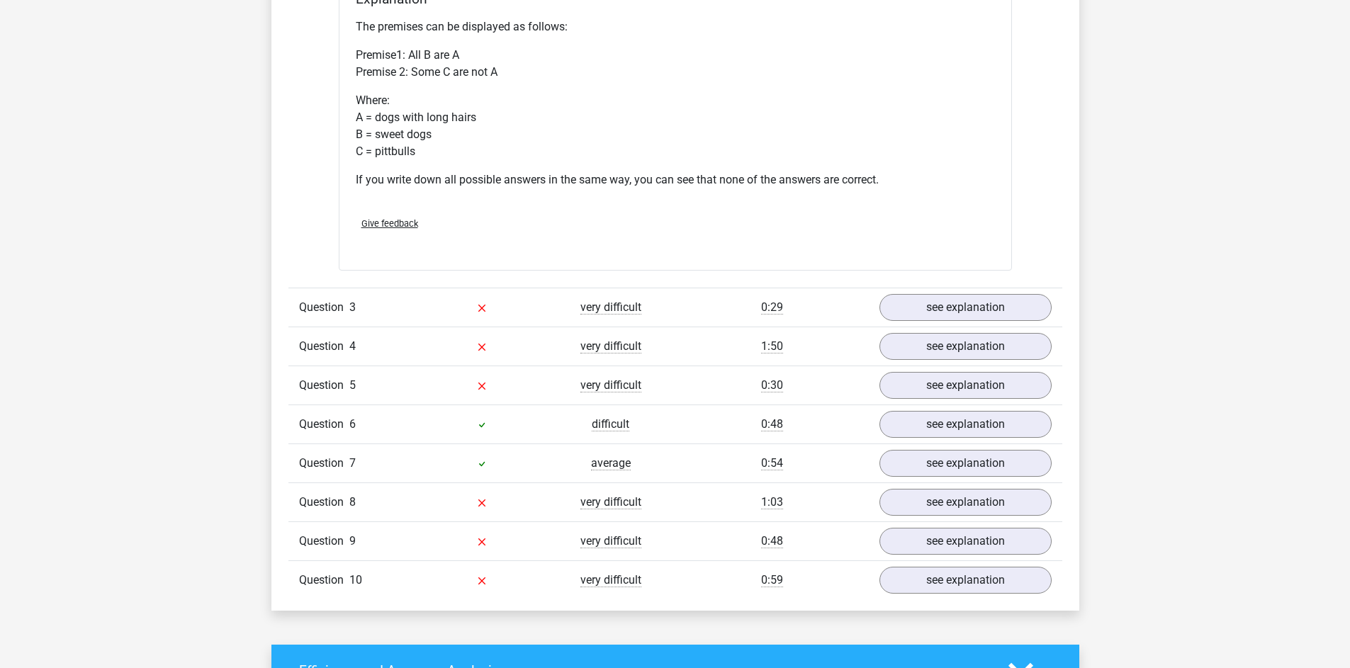
scroll to position [2126, 0]
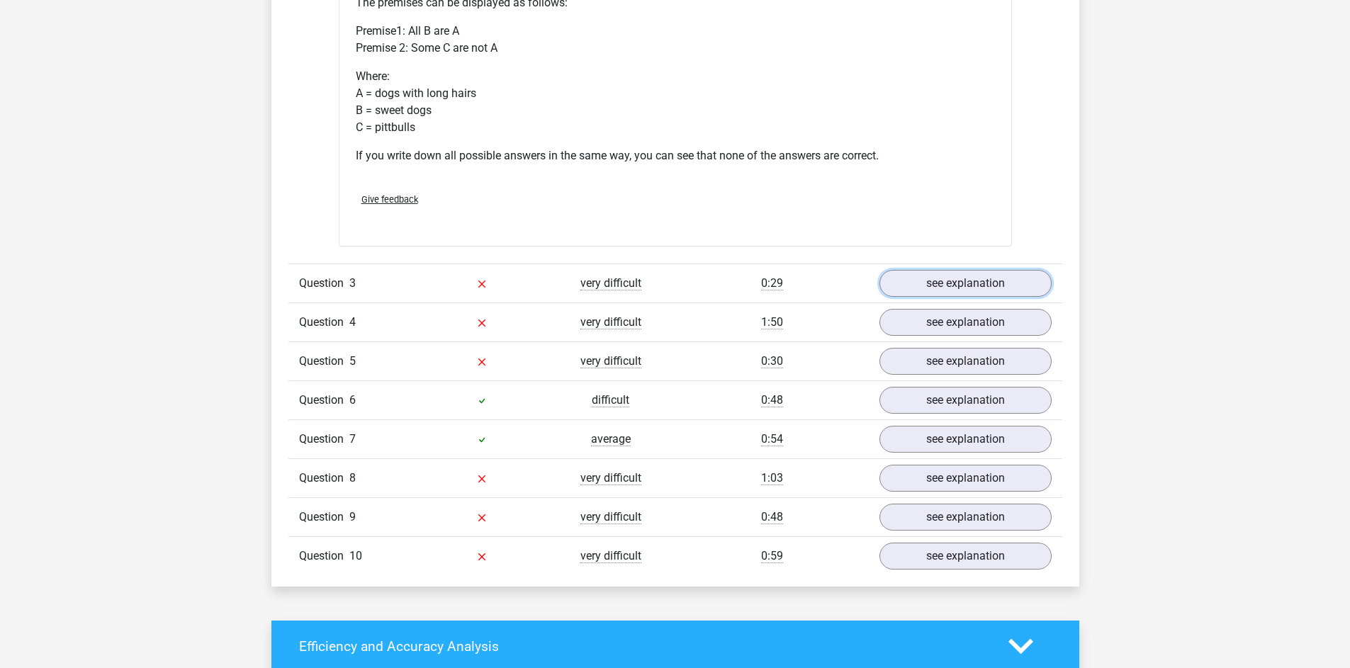
click at [940, 286] on link "see explanation" at bounding box center [965, 283] width 172 height 27
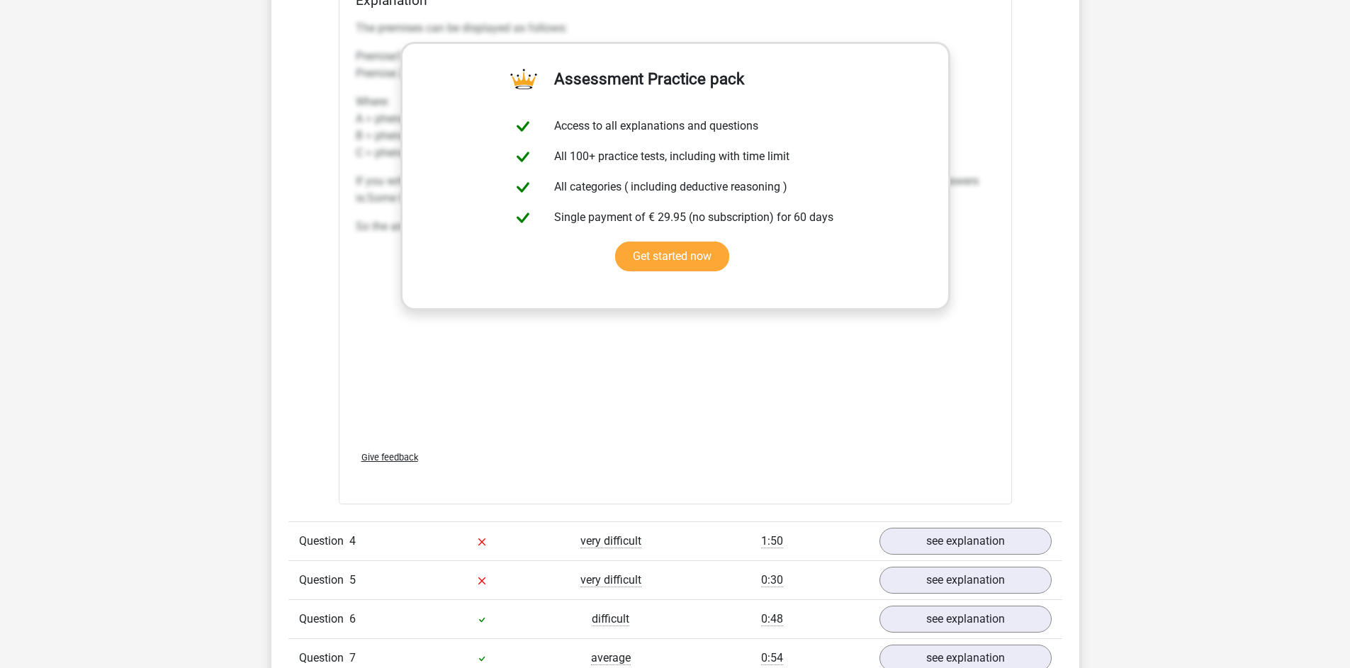
scroll to position [2693, 0]
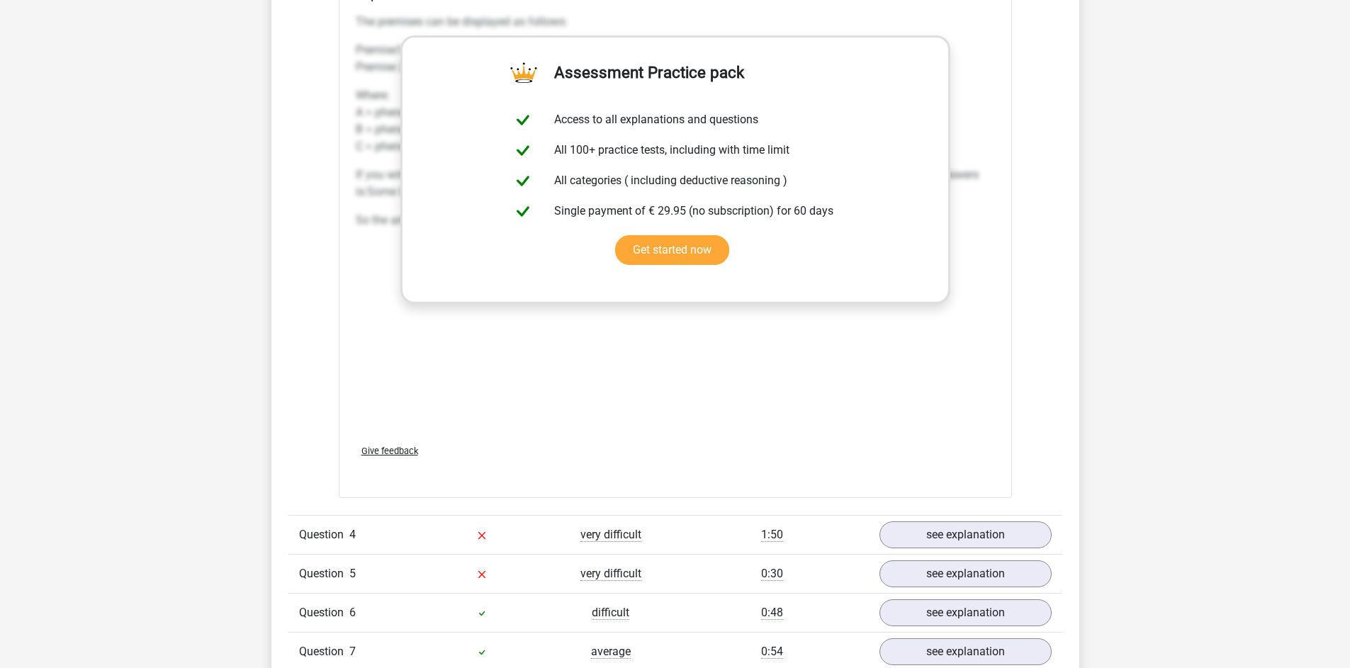
click at [787, 410] on div "The premises can be displayed as follows: Premise1: Some B are A Premise 2: All…" at bounding box center [675, 220] width 639 height 425
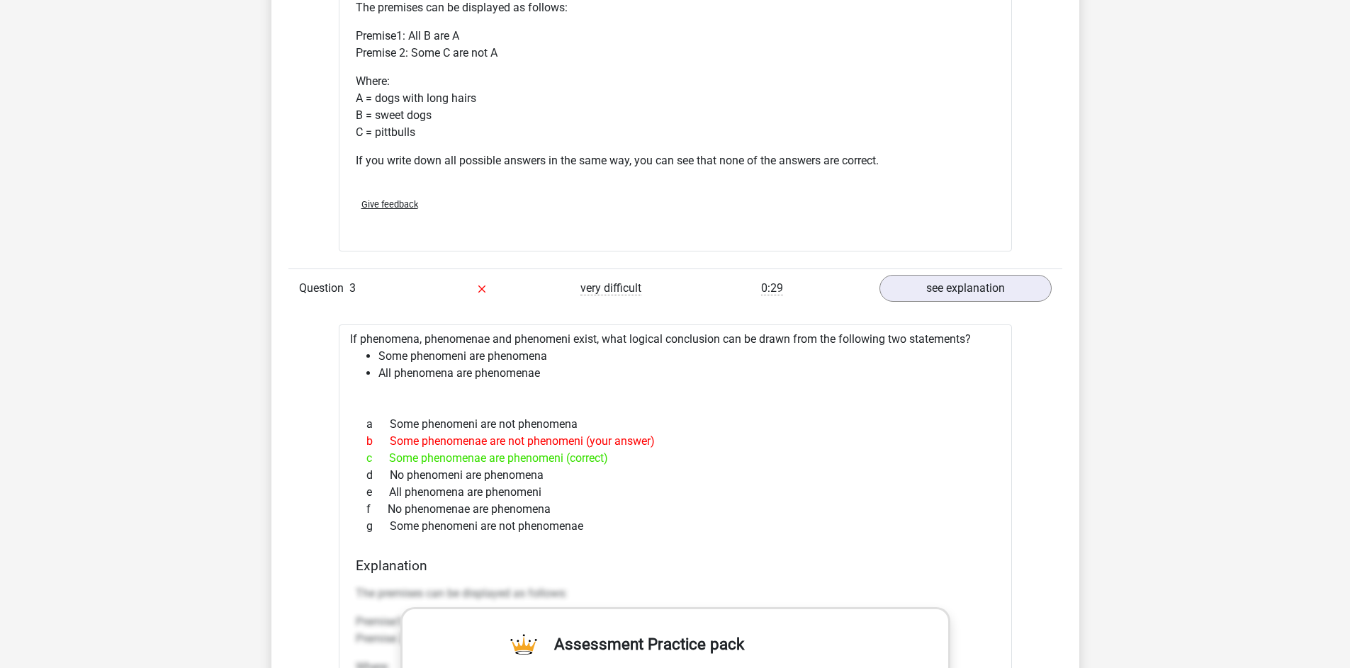
scroll to position [2055, 0]
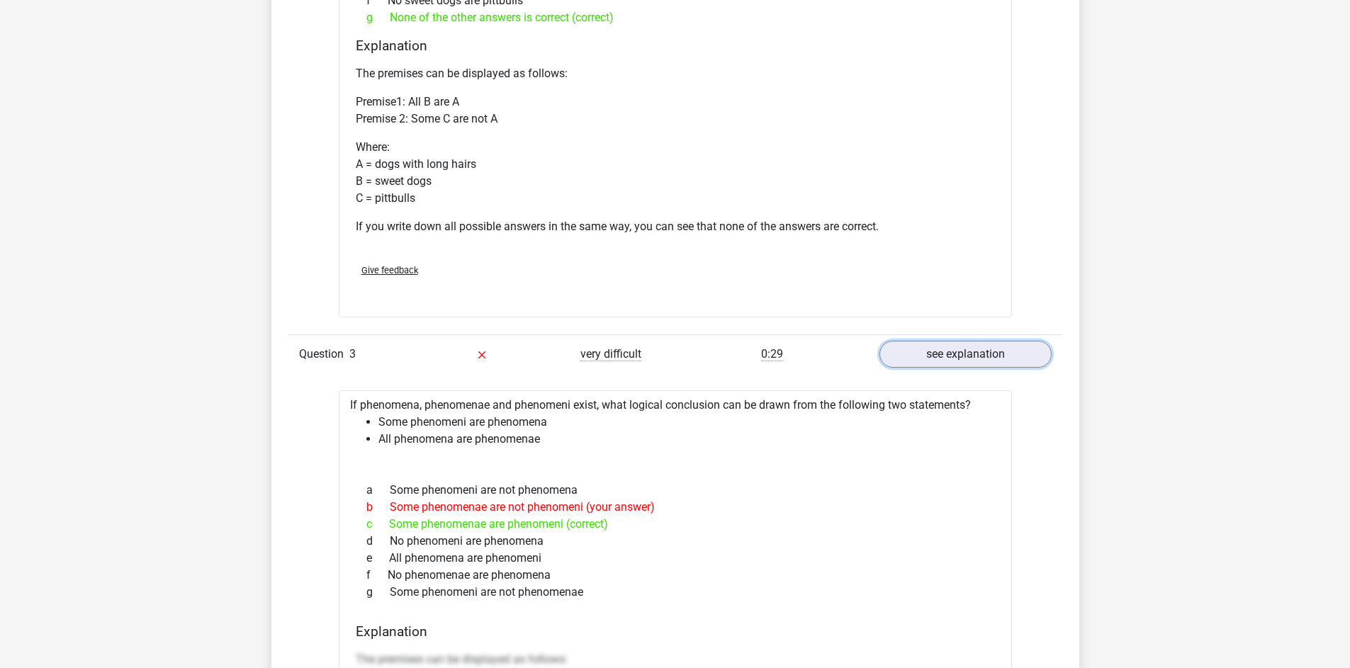
click at [945, 361] on link "see explanation" at bounding box center [965, 354] width 172 height 27
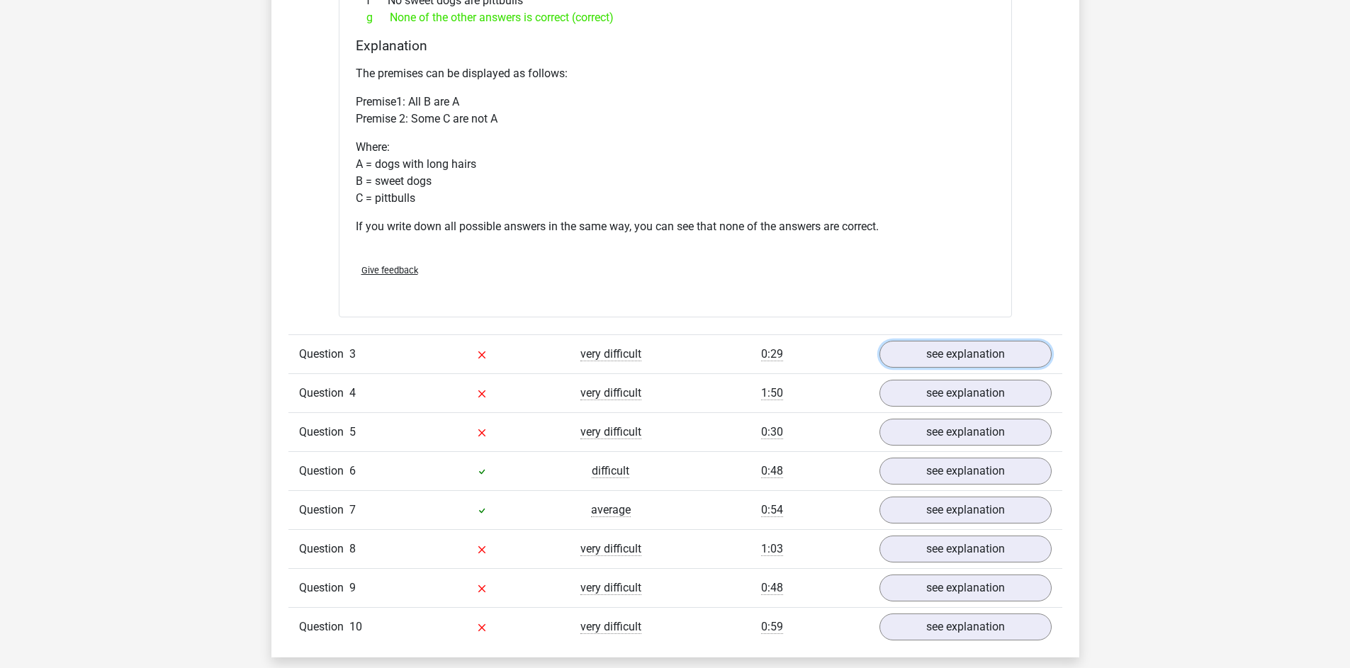
click at [945, 361] on link "see explanation" at bounding box center [965, 354] width 172 height 27
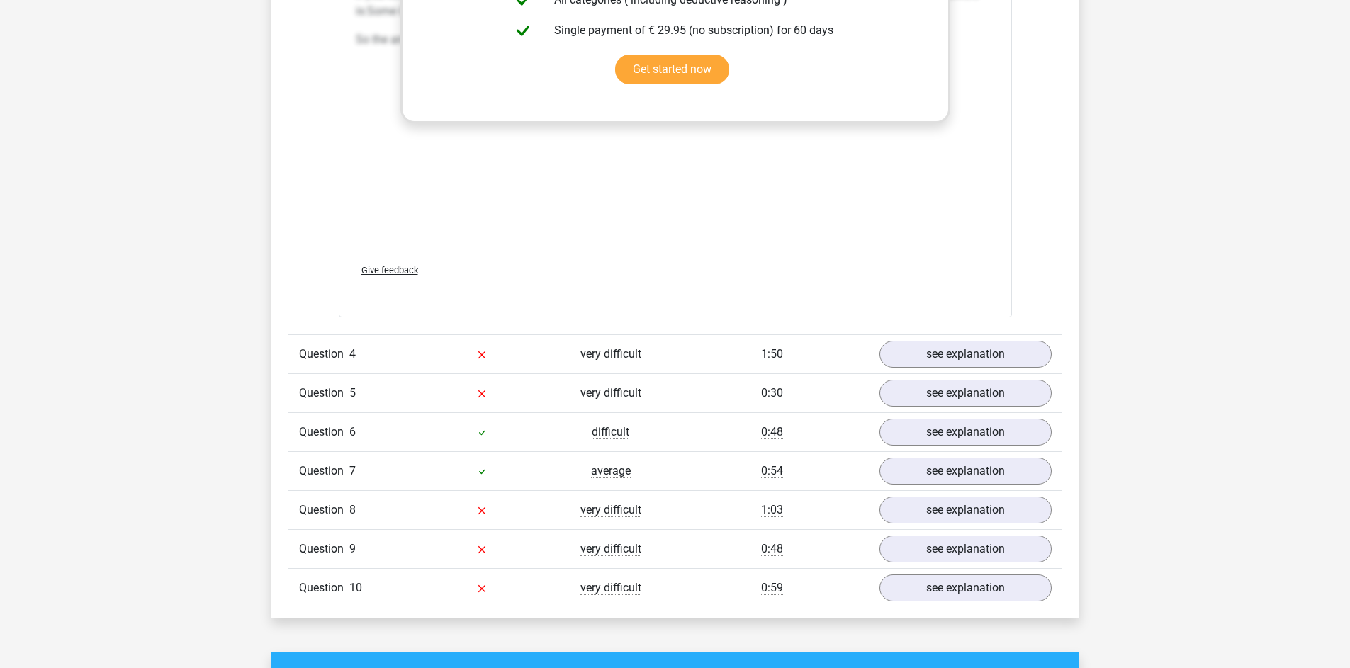
scroll to position [2905, 0]
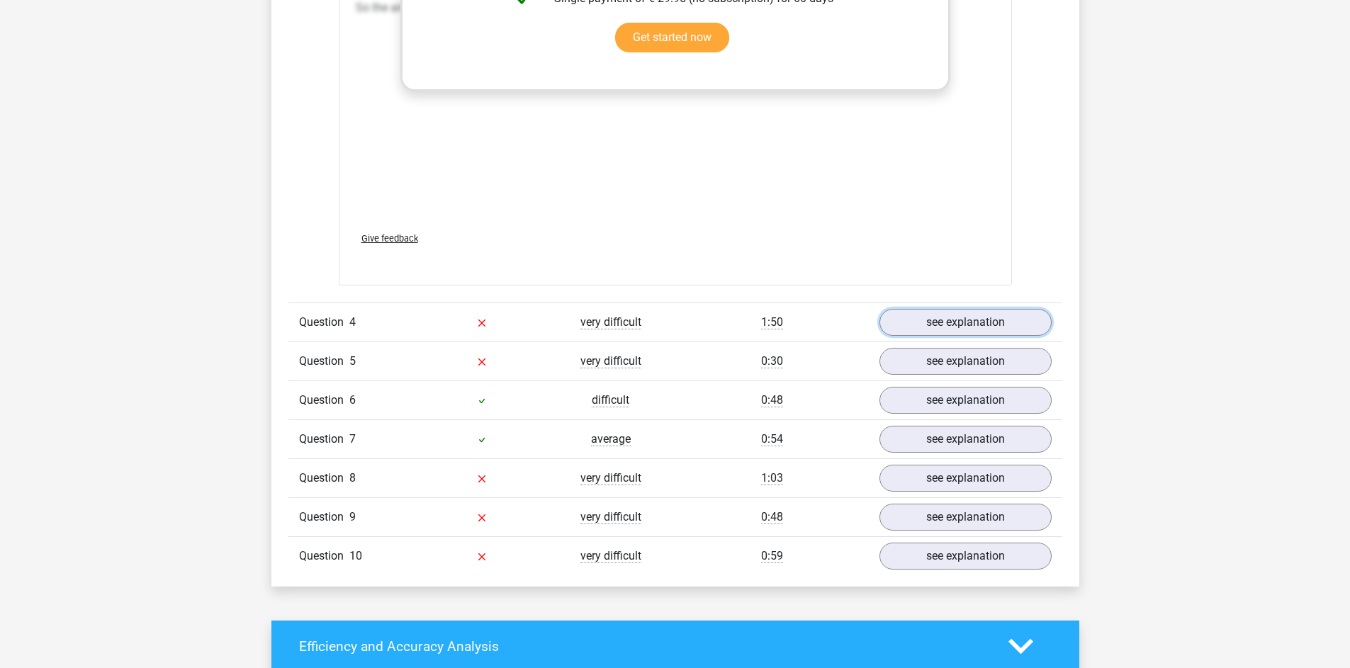
click at [1010, 320] on link "see explanation" at bounding box center [965, 322] width 172 height 27
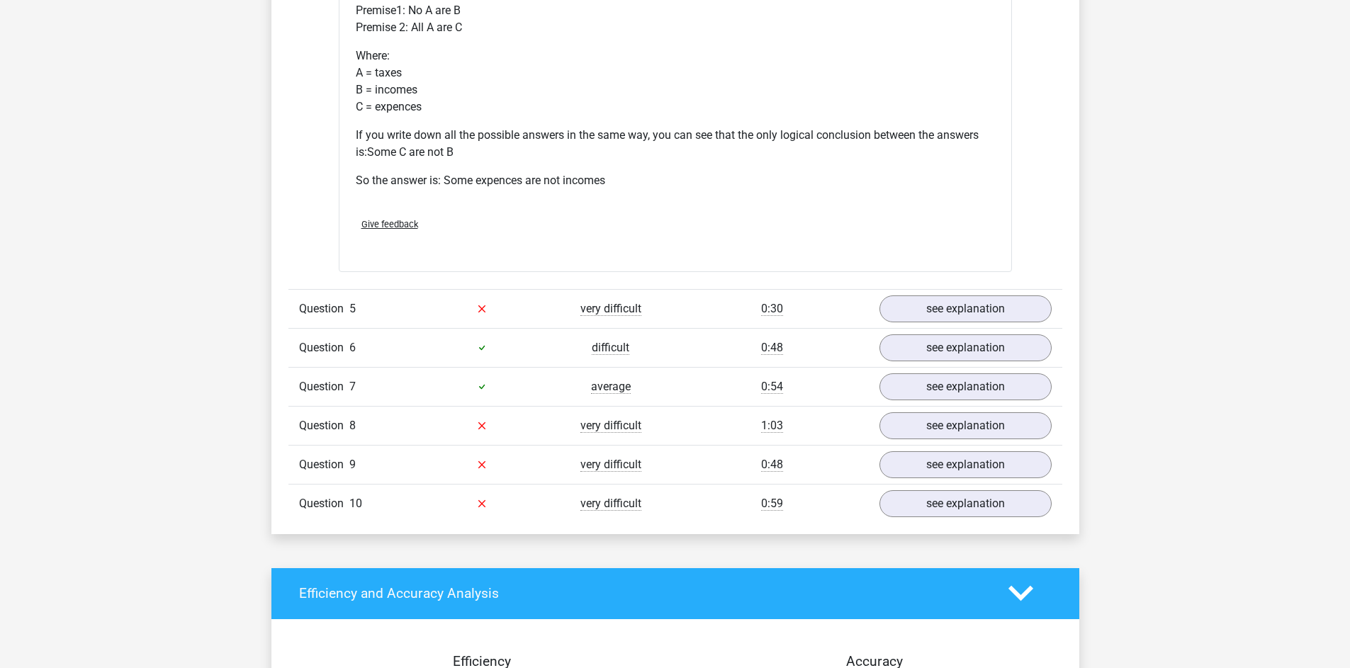
scroll to position [3543, 0]
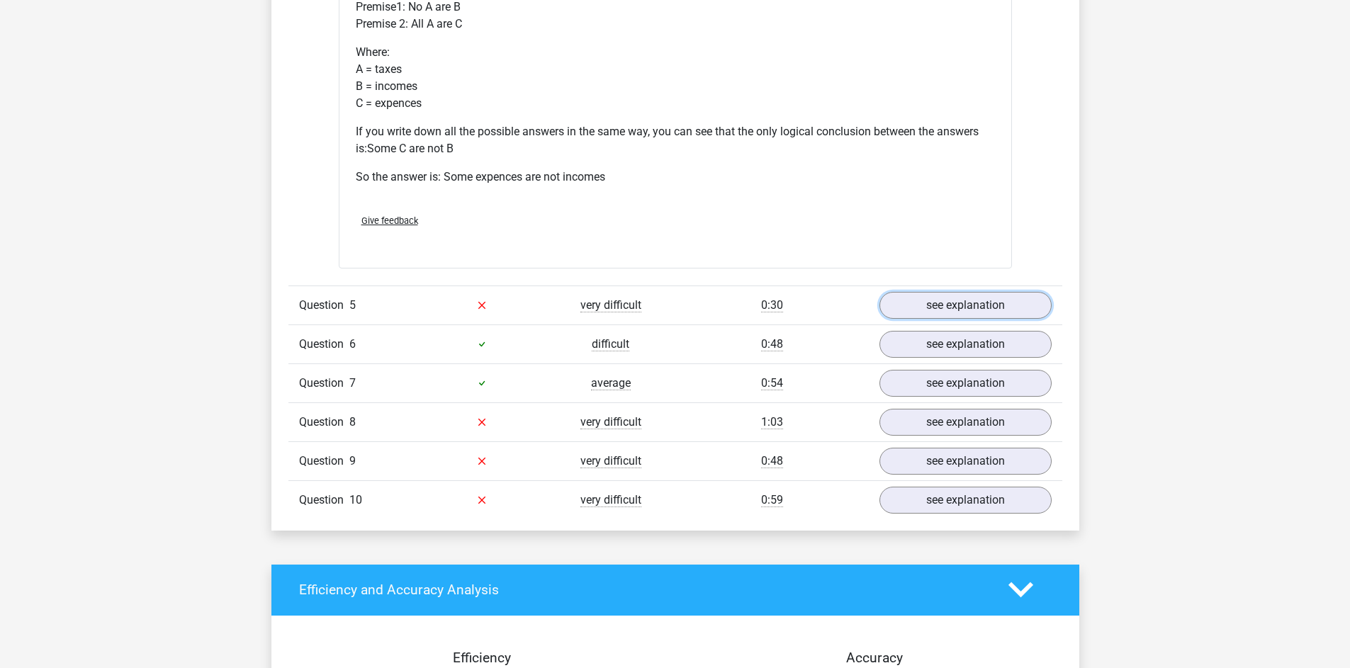
click at [945, 301] on link "see explanation" at bounding box center [965, 305] width 172 height 27
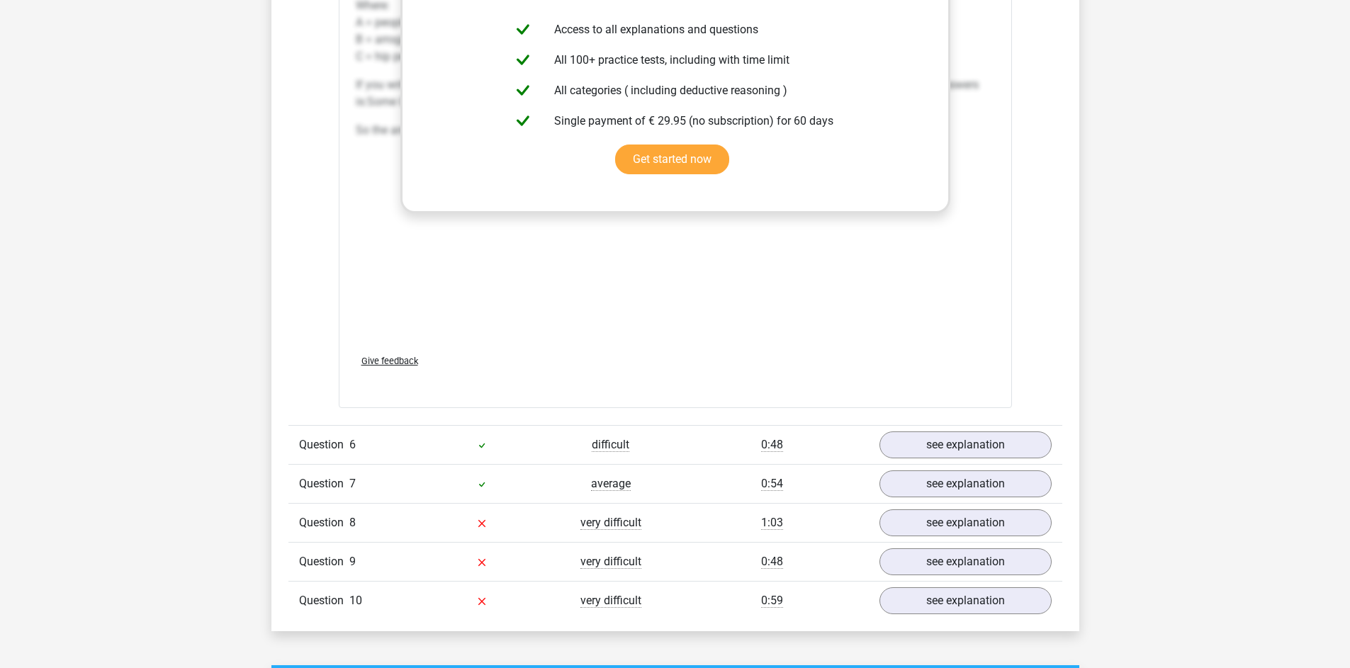
scroll to position [4394, 0]
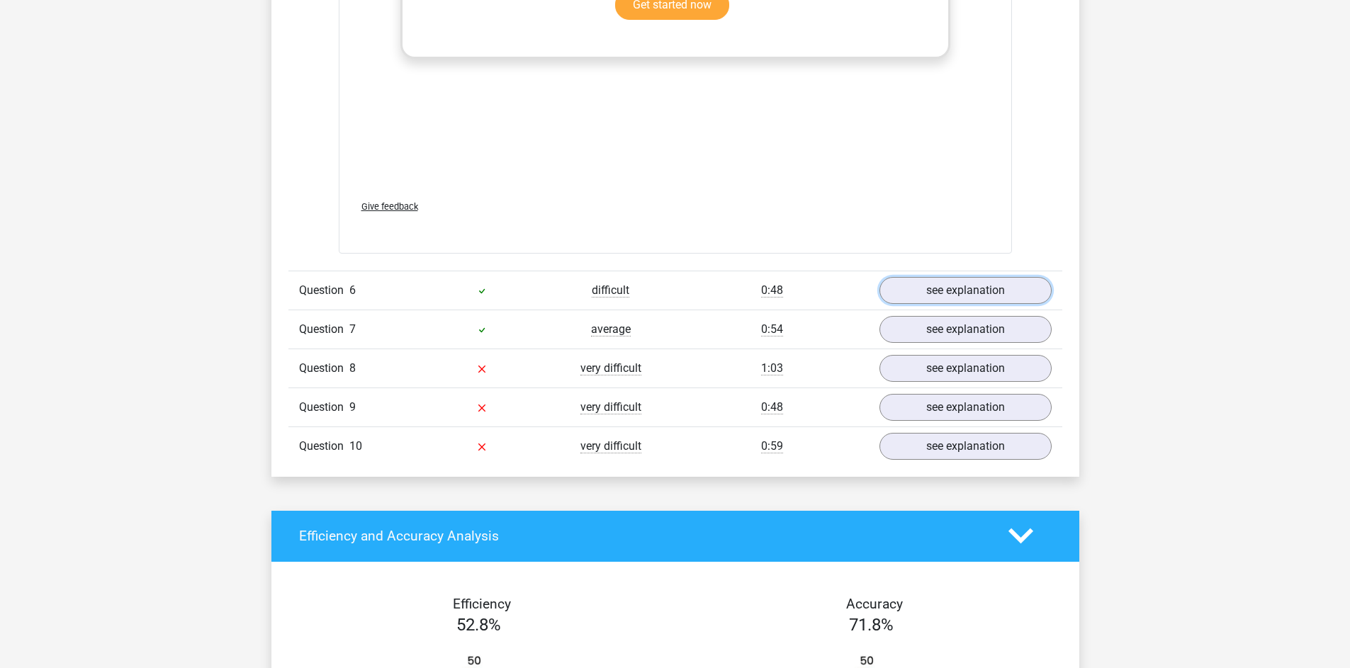
click at [945, 291] on link "see explanation" at bounding box center [965, 290] width 172 height 27
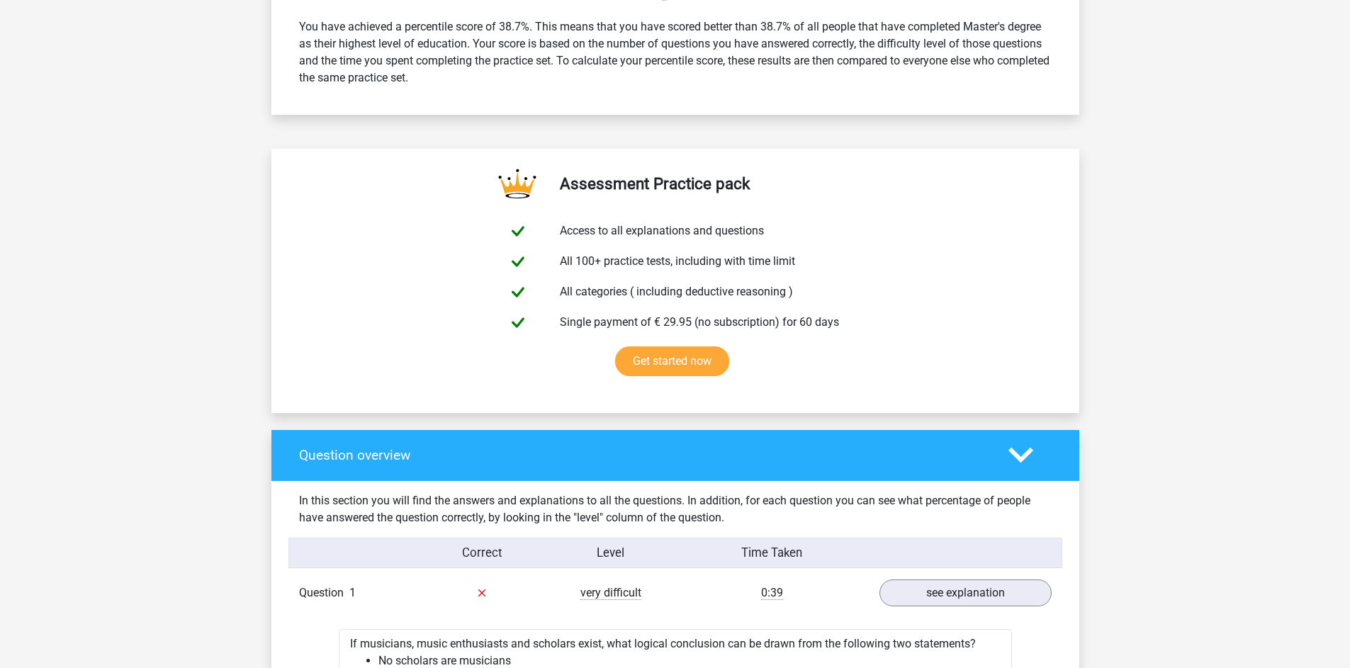
scroll to position [0, 0]
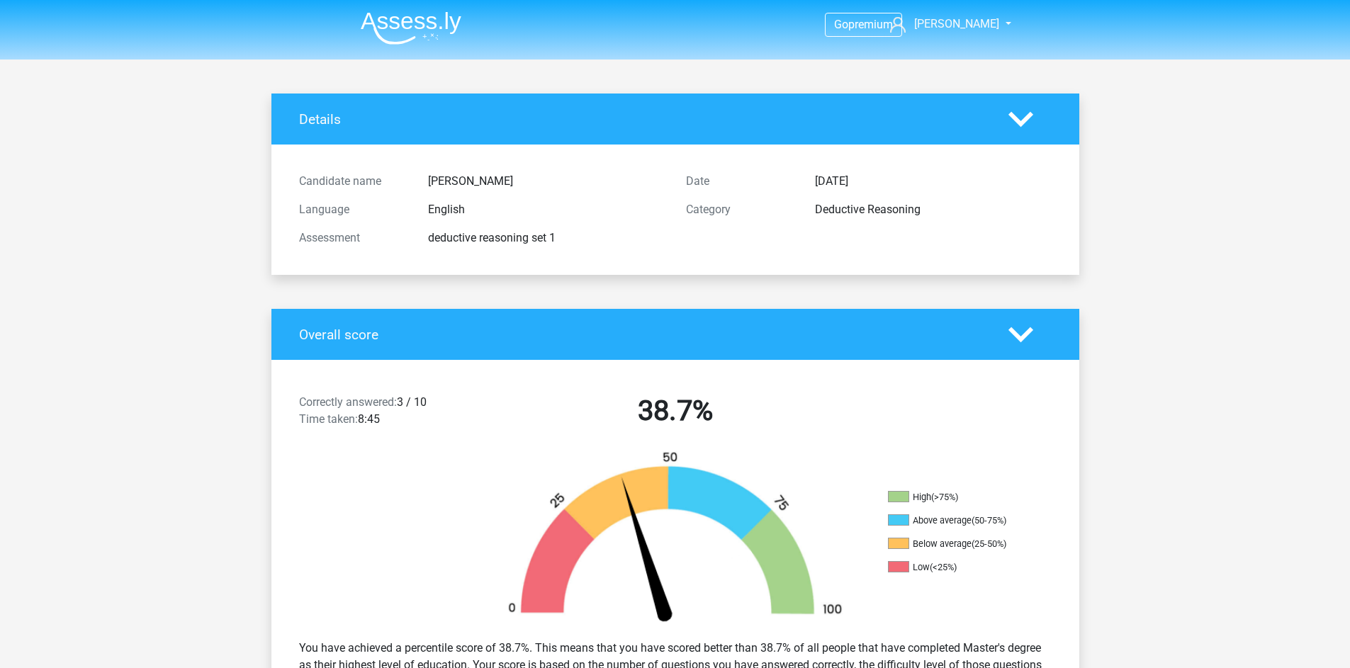
drag, startPoint x: 809, startPoint y: 441, endPoint x: 777, endPoint y: 229, distance: 214.9
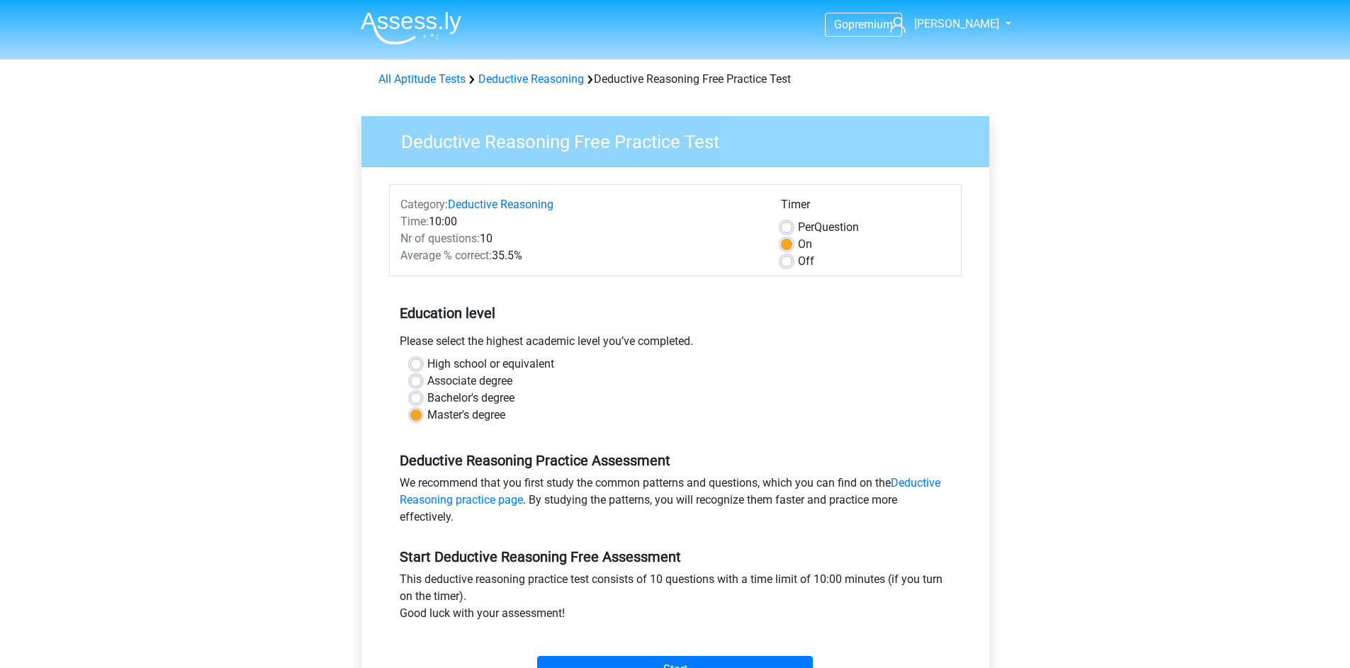
scroll to position [283, 0]
